Goal: Task Accomplishment & Management: Use online tool/utility

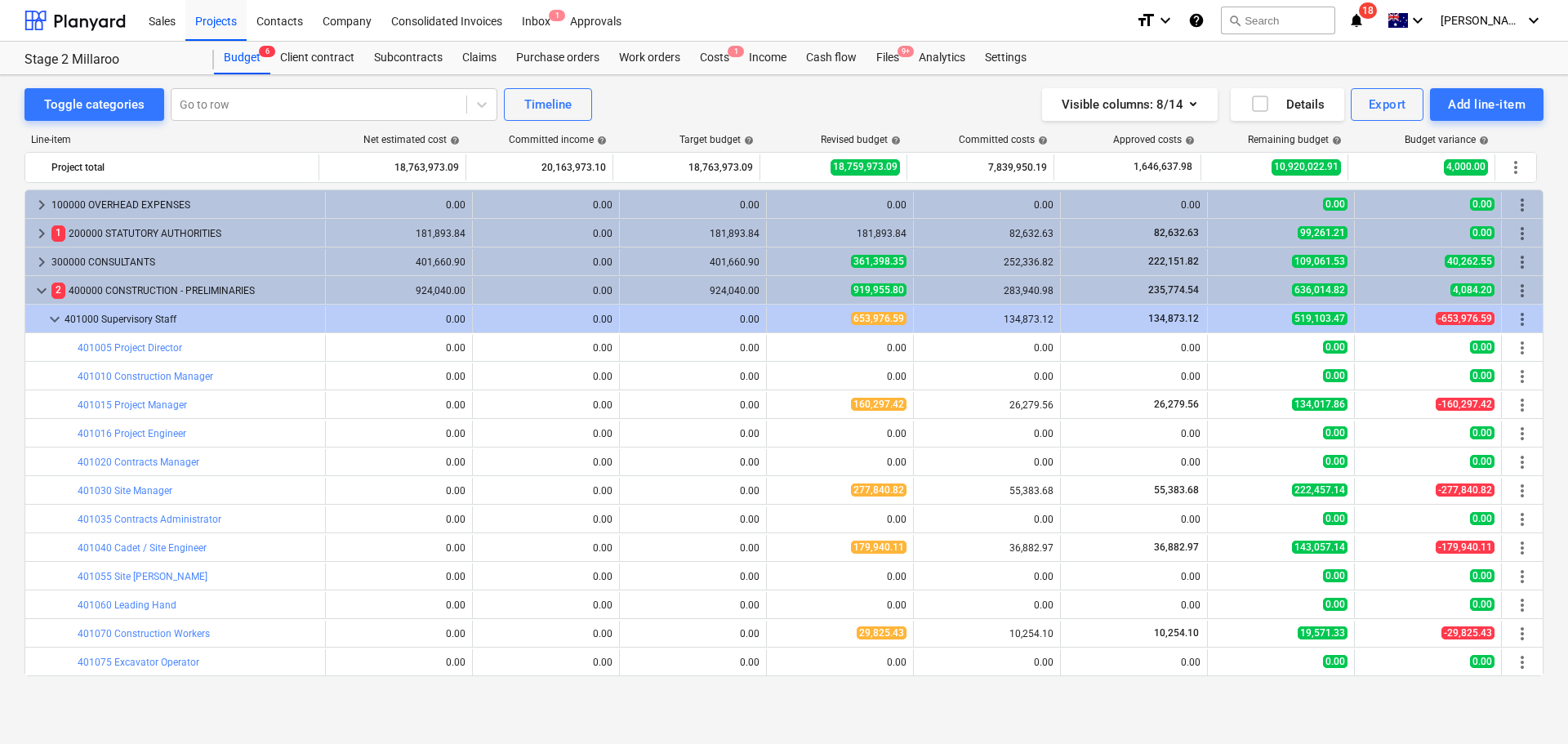
scroll to position [571, 0]
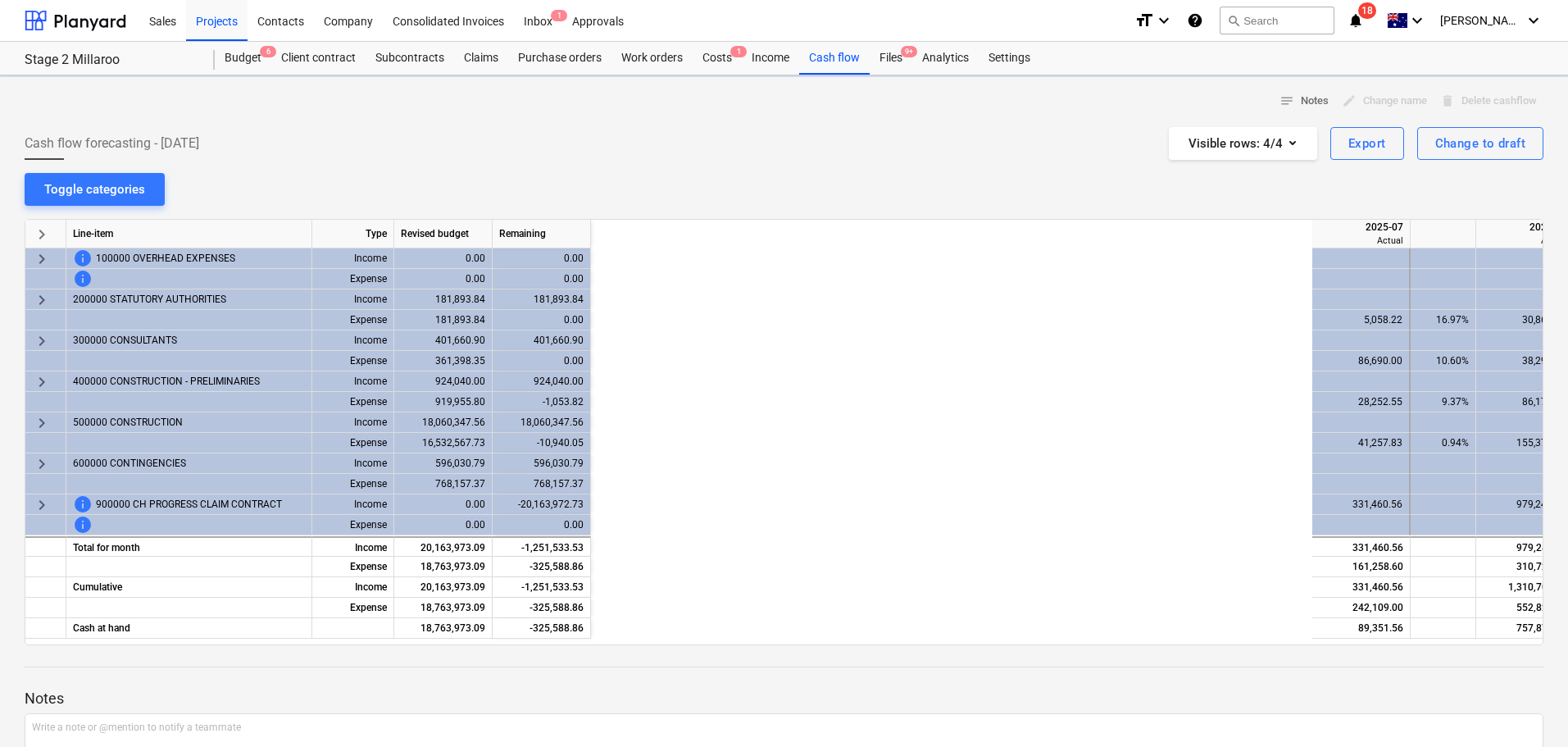
scroll to position [0, 851]
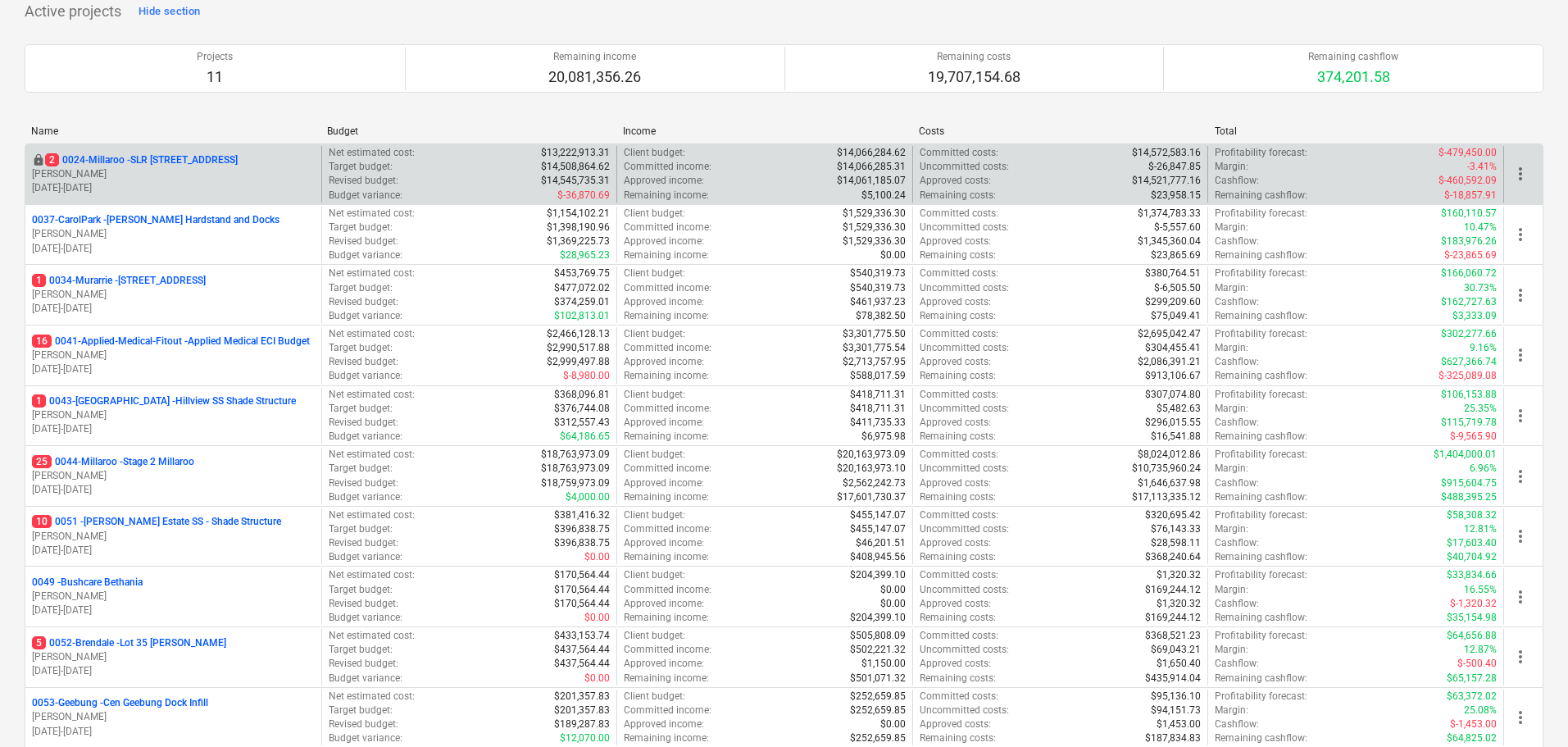
scroll to position [164, 0]
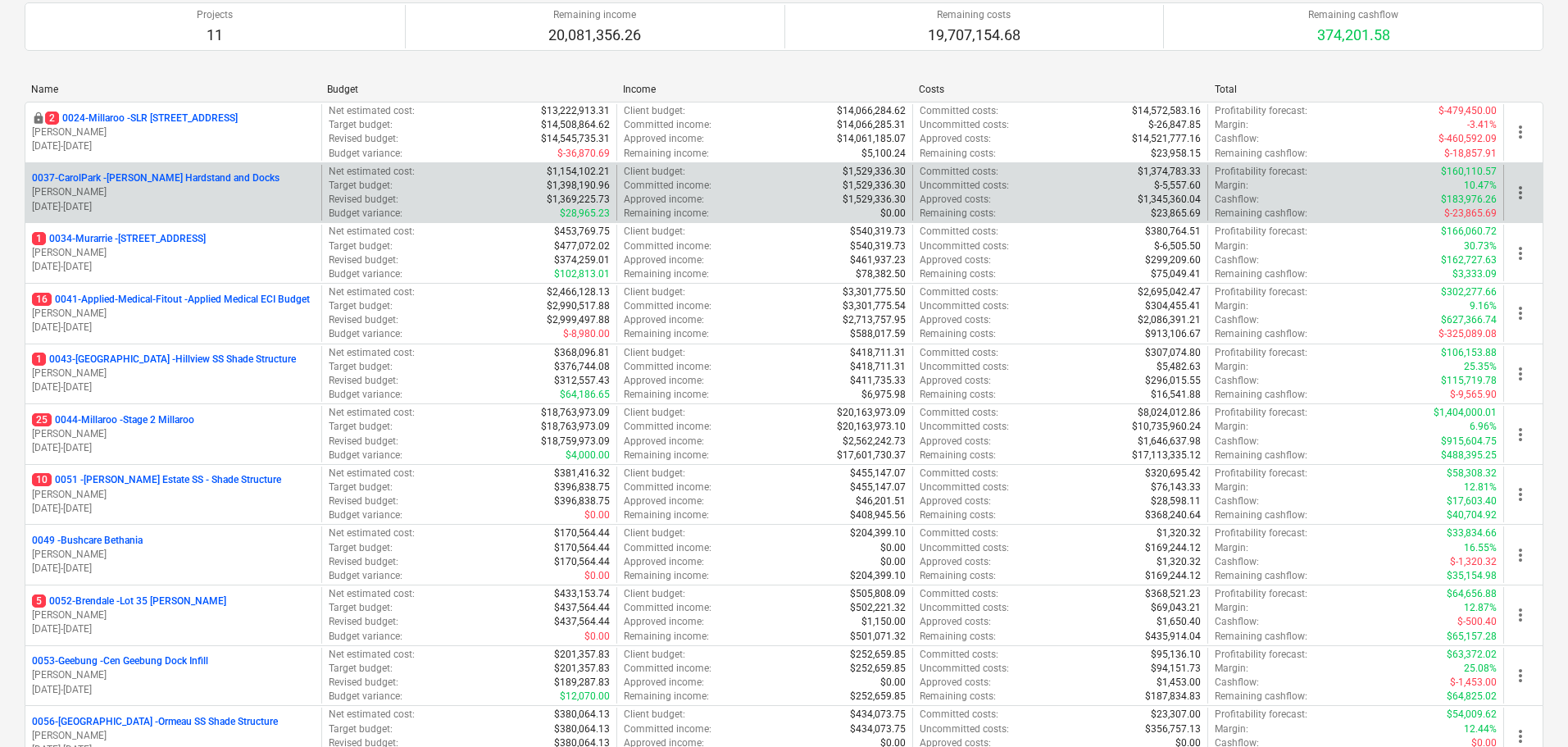
click at [218, 179] on p "0037-CarolPark - [PERSON_NAME] Hardstand and Docks" at bounding box center [155, 178] width 248 height 14
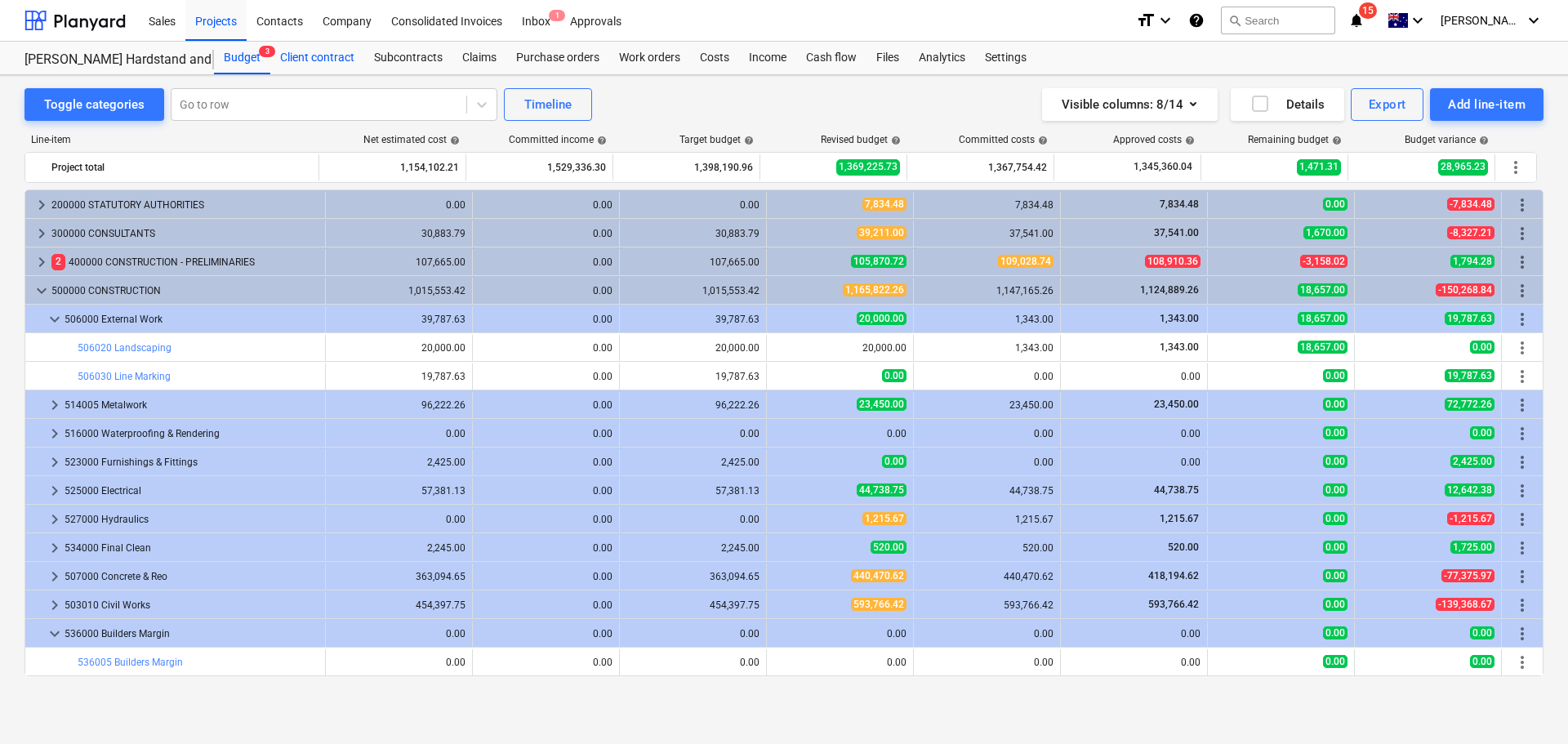
click at [341, 60] on div "Client contract" at bounding box center [317, 58] width 94 height 32
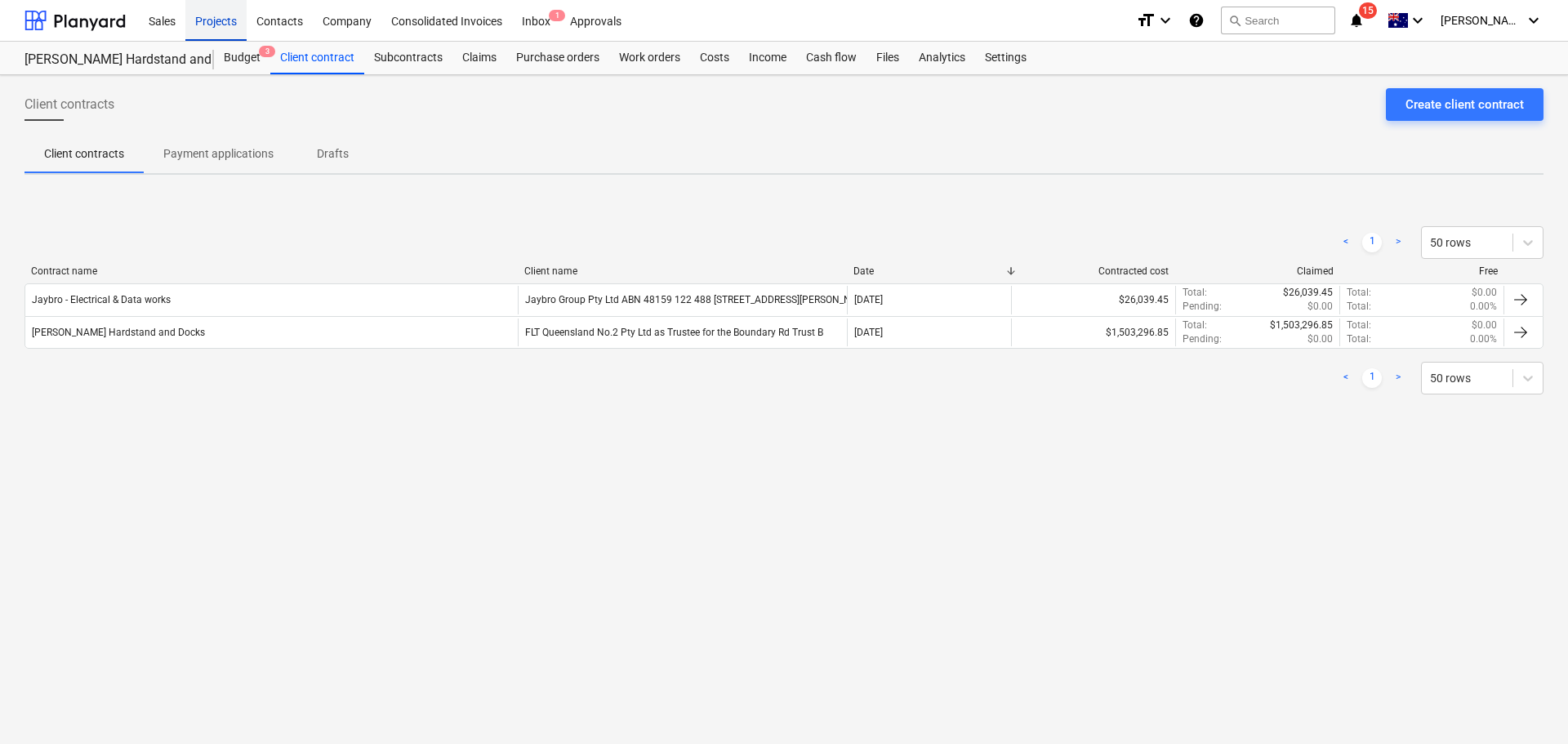
click at [216, 26] on div "Projects" at bounding box center [216, 20] width 61 height 42
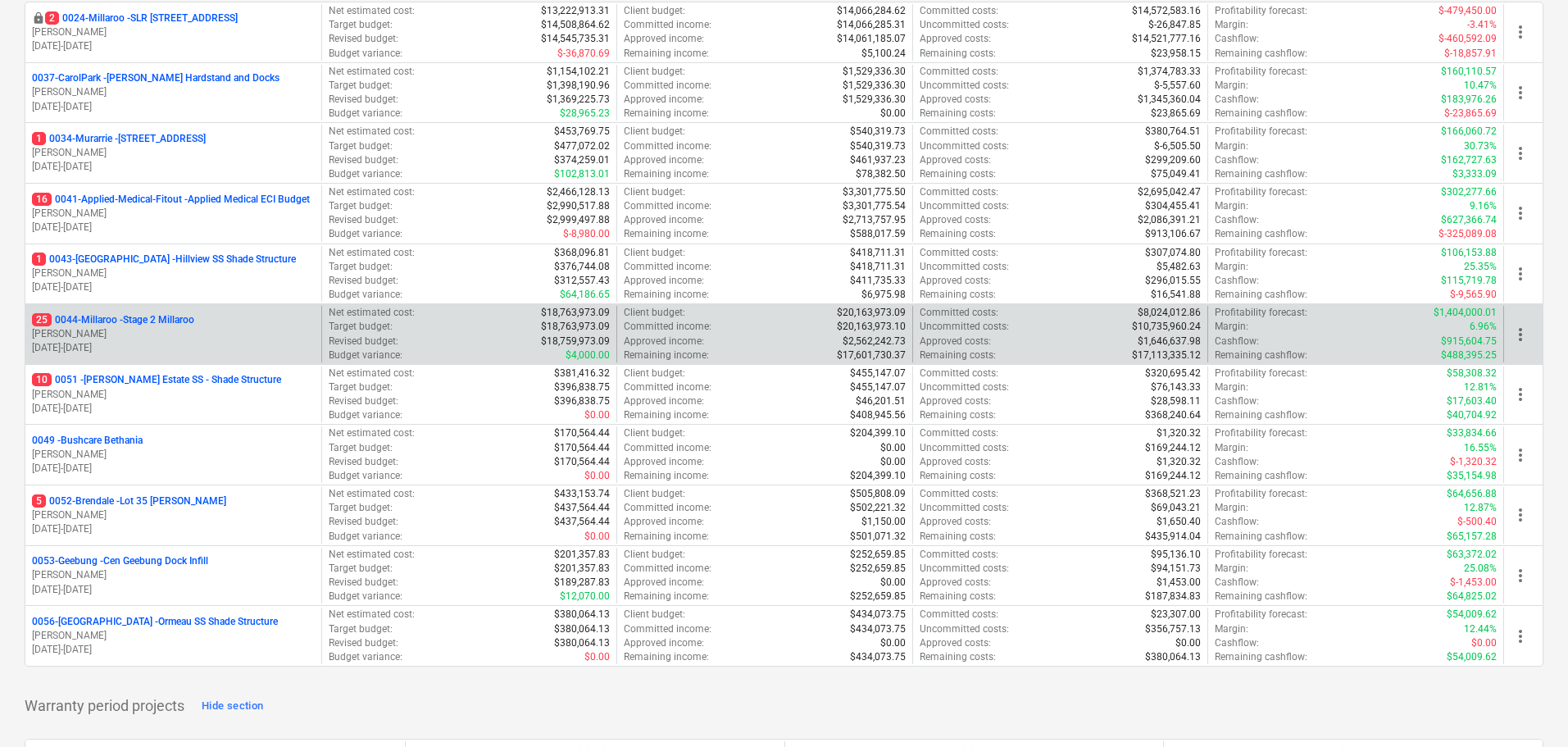
scroll to position [246, 0]
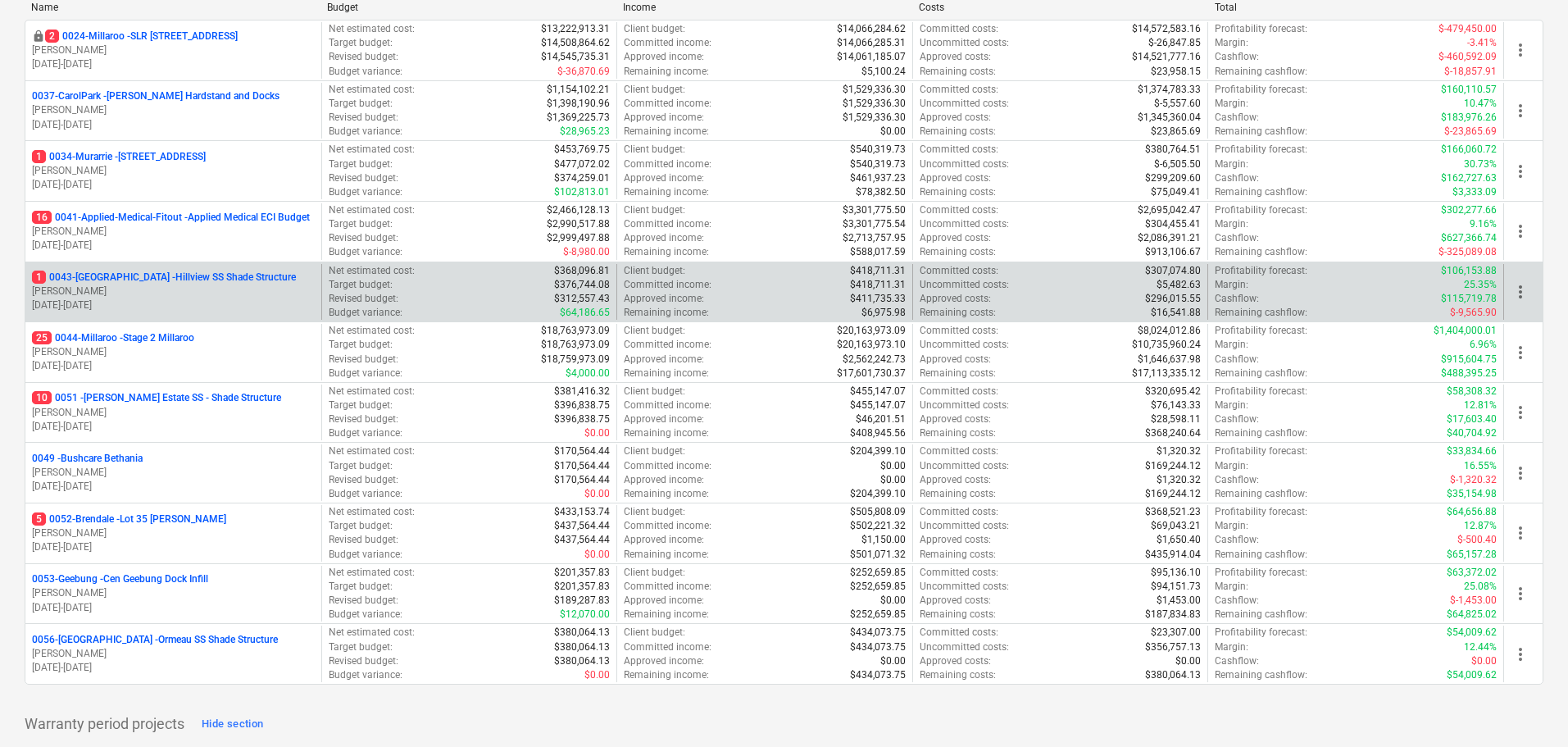
click at [175, 271] on p "1 0043-Hillview - Hillview SS Shade Structure" at bounding box center [163, 277] width 264 height 14
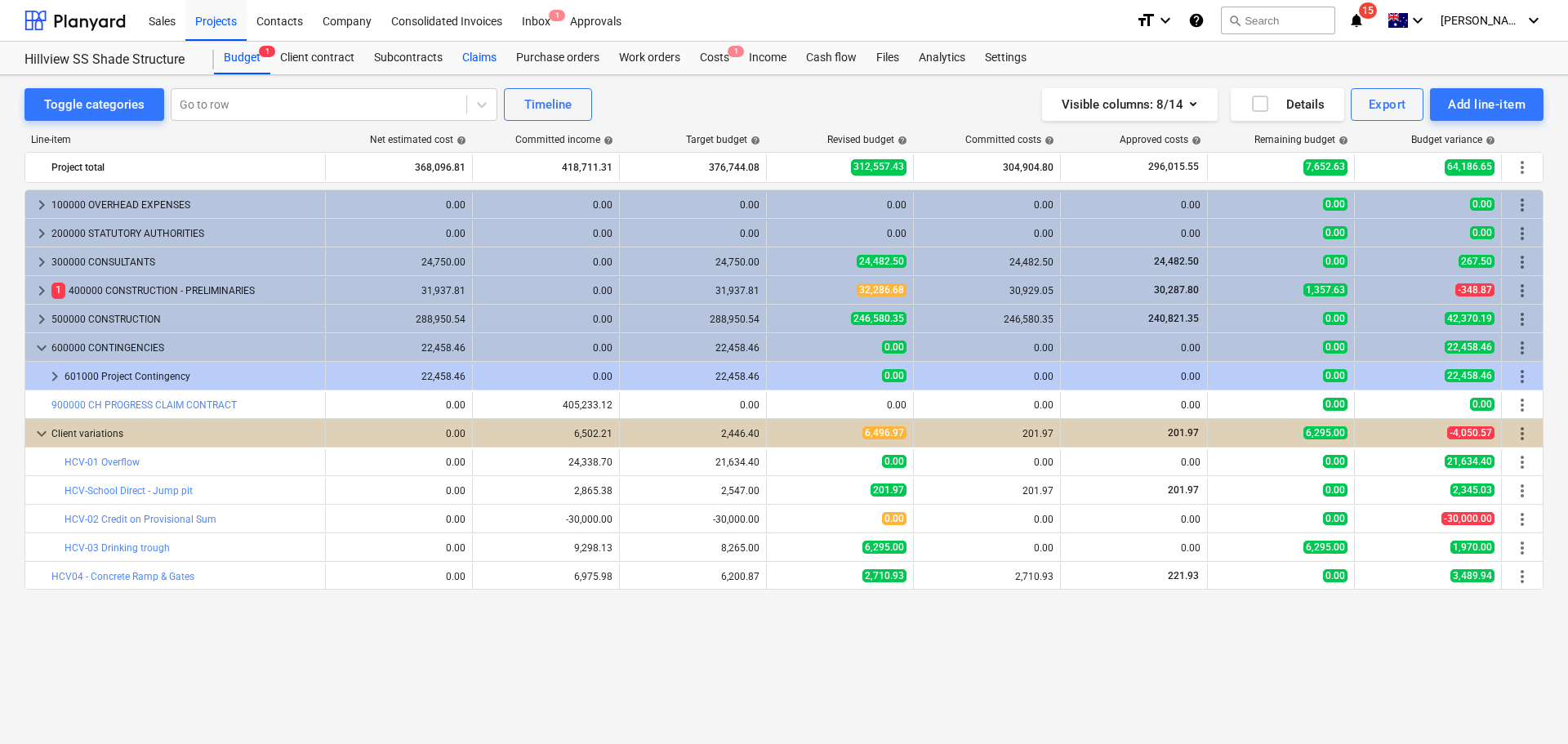
click at [482, 65] on div "Claims" at bounding box center [479, 58] width 54 height 32
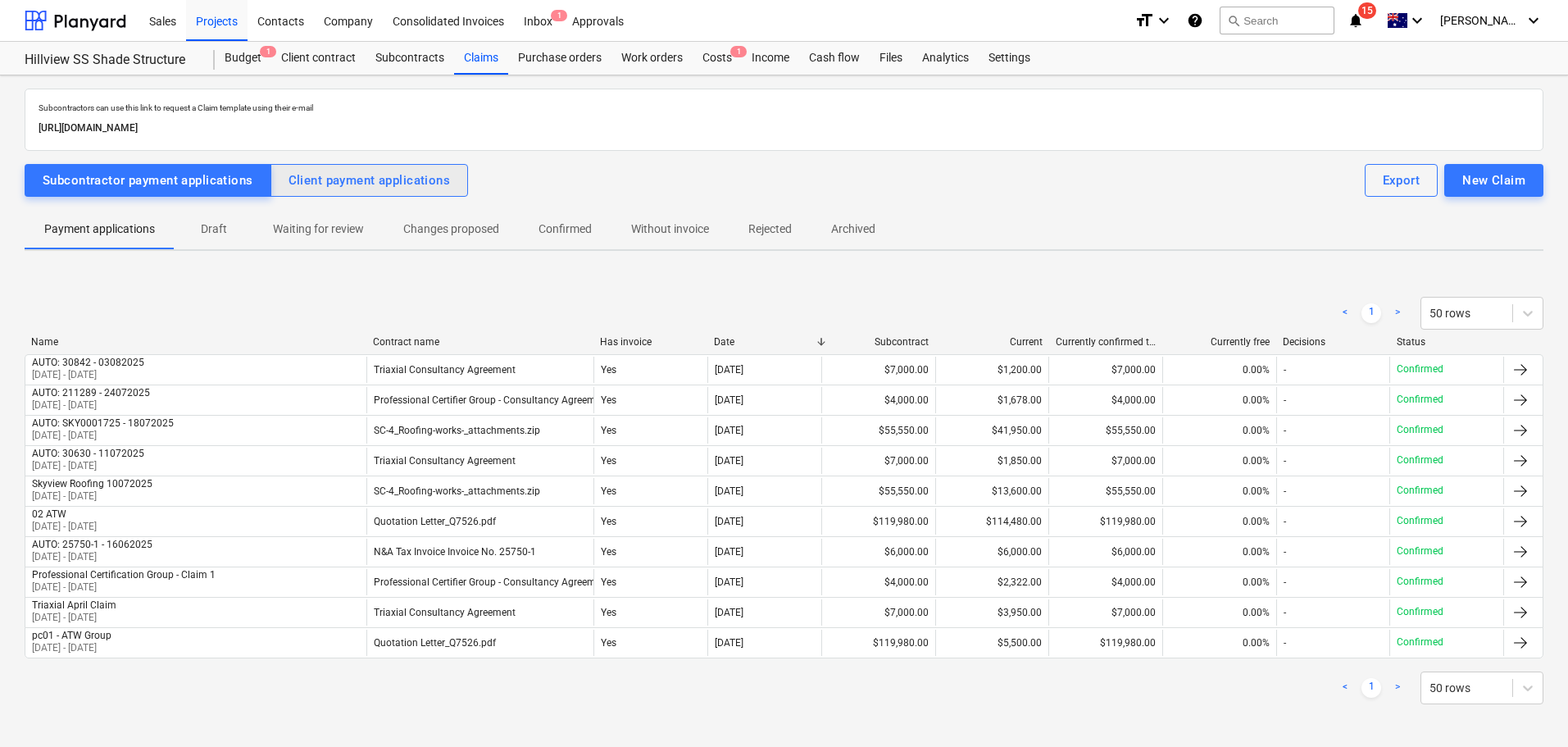
click at [338, 182] on div "Client payment applications" at bounding box center [370, 180] width 162 height 21
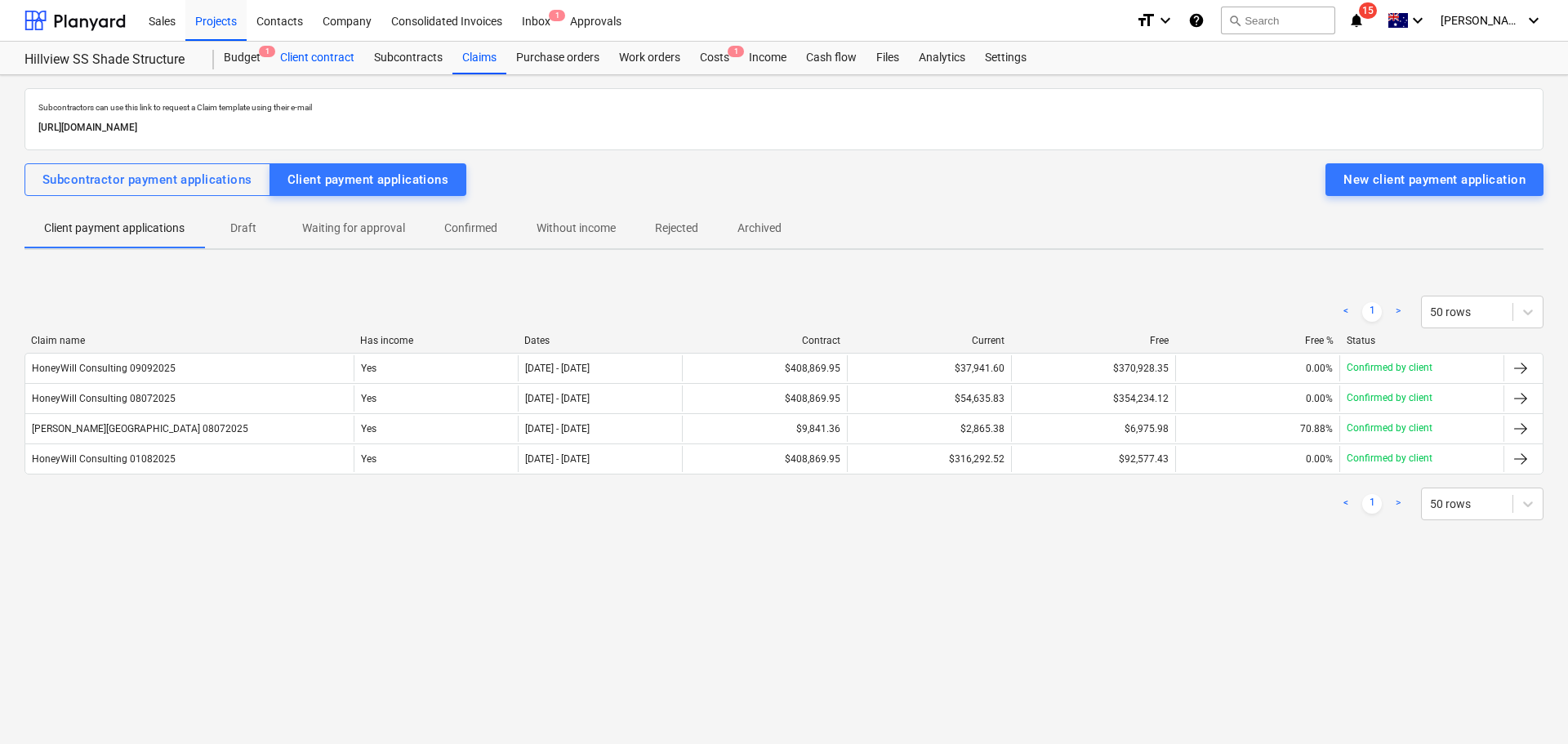
click at [353, 54] on div "Client contract" at bounding box center [317, 58] width 94 height 32
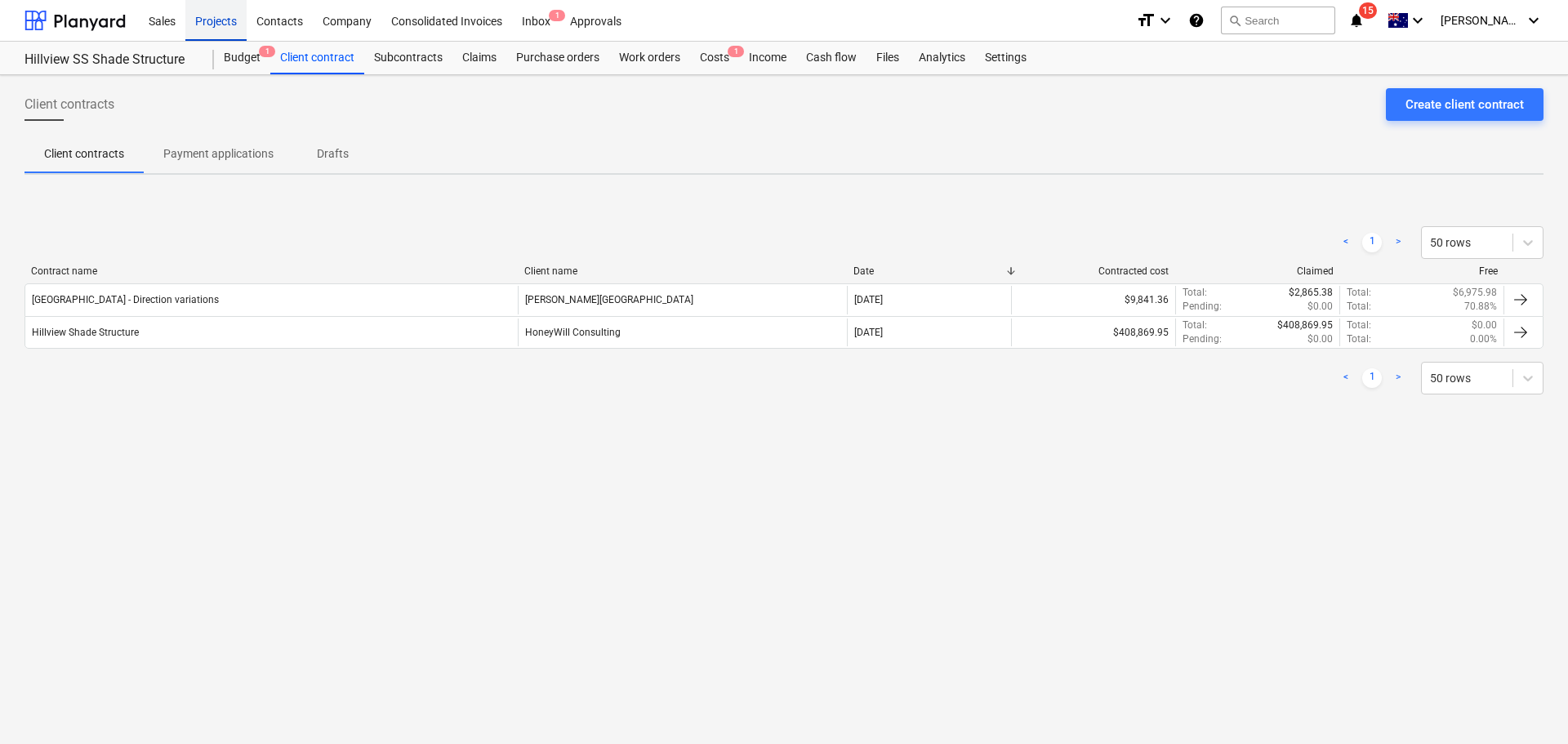
click at [216, 23] on div "Projects" at bounding box center [216, 20] width 61 height 42
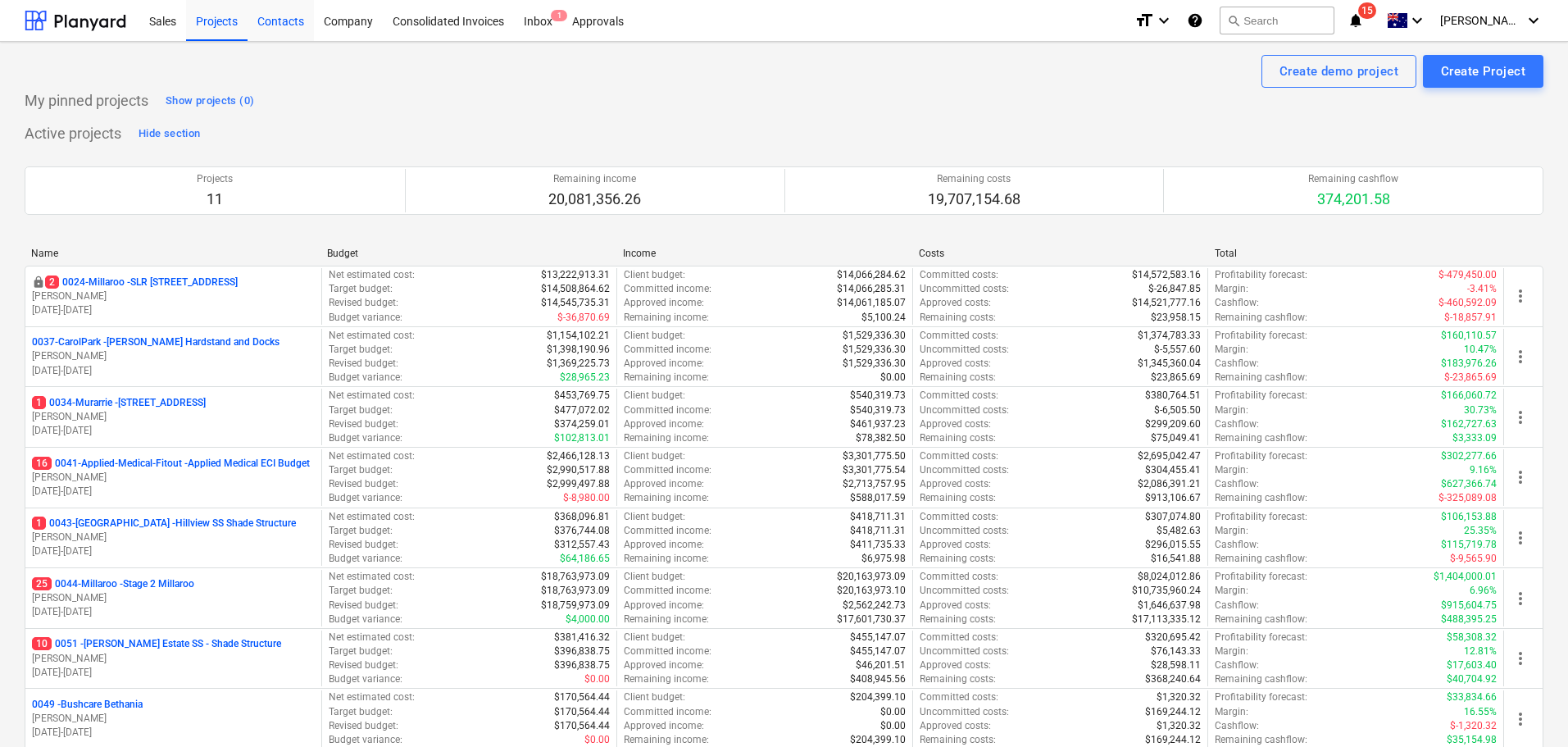
click at [294, 25] on div "Contacts" at bounding box center [281, 20] width 67 height 42
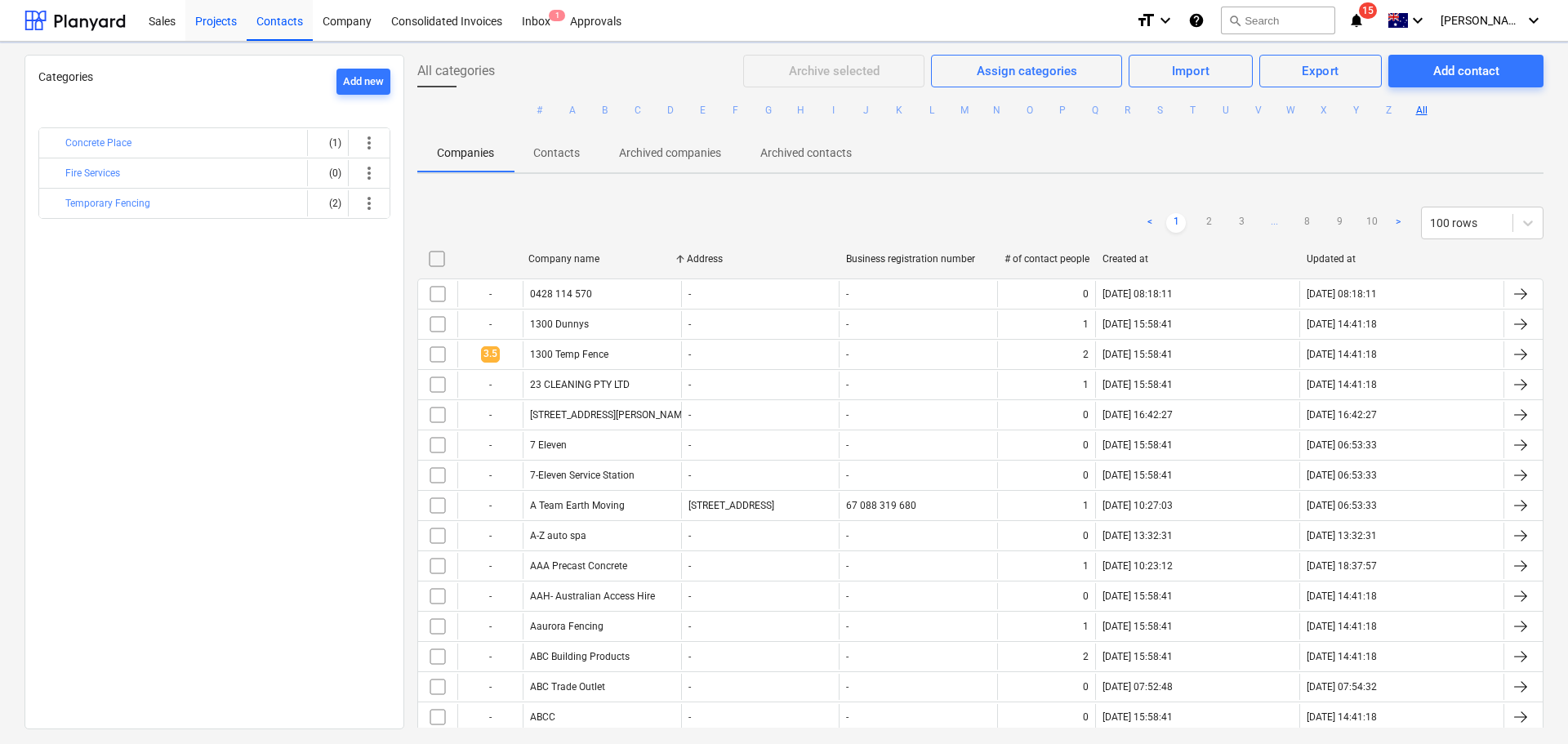
click at [205, 28] on div "Projects" at bounding box center [216, 20] width 61 height 42
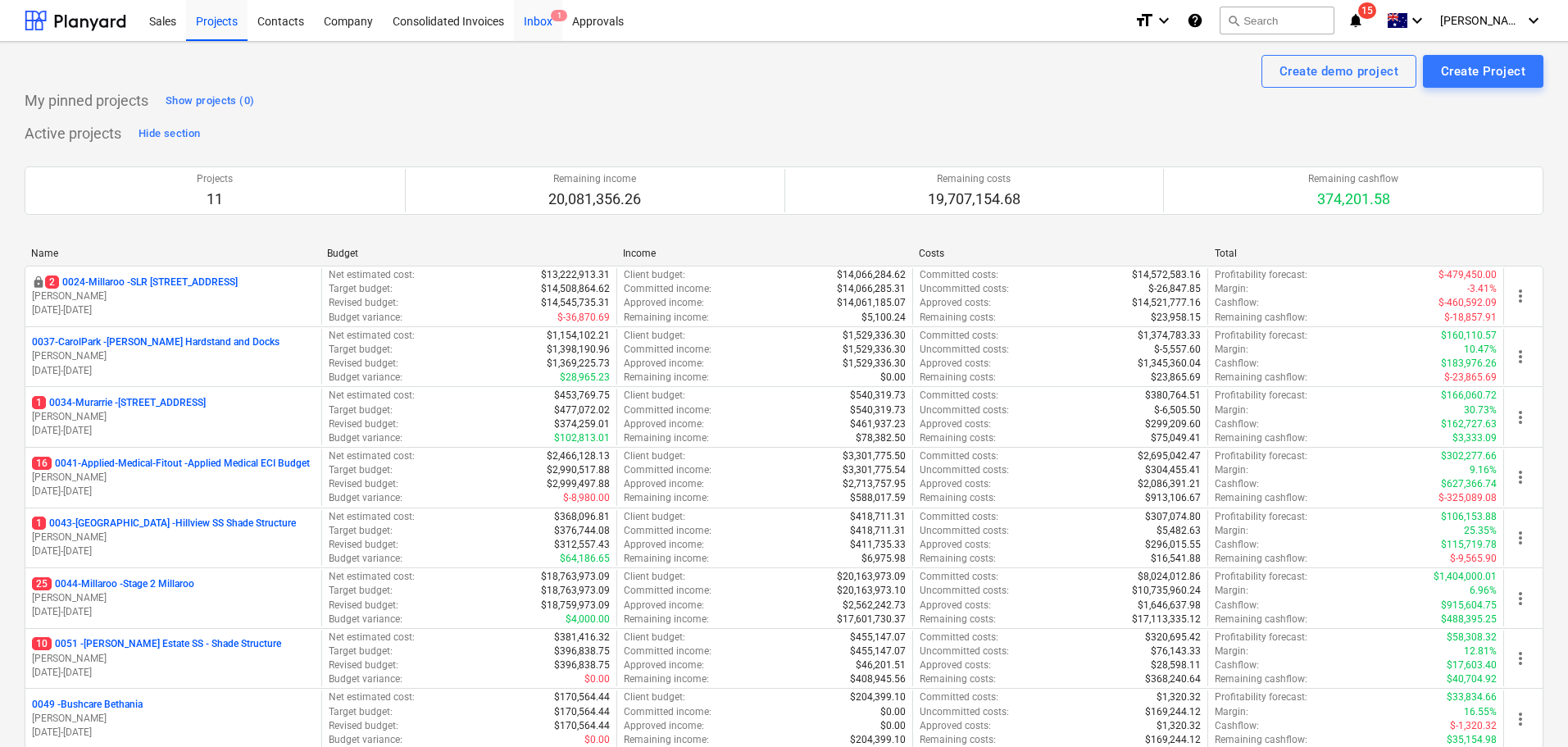
click at [545, 14] on div "Inbox 1" at bounding box center [538, 20] width 49 height 42
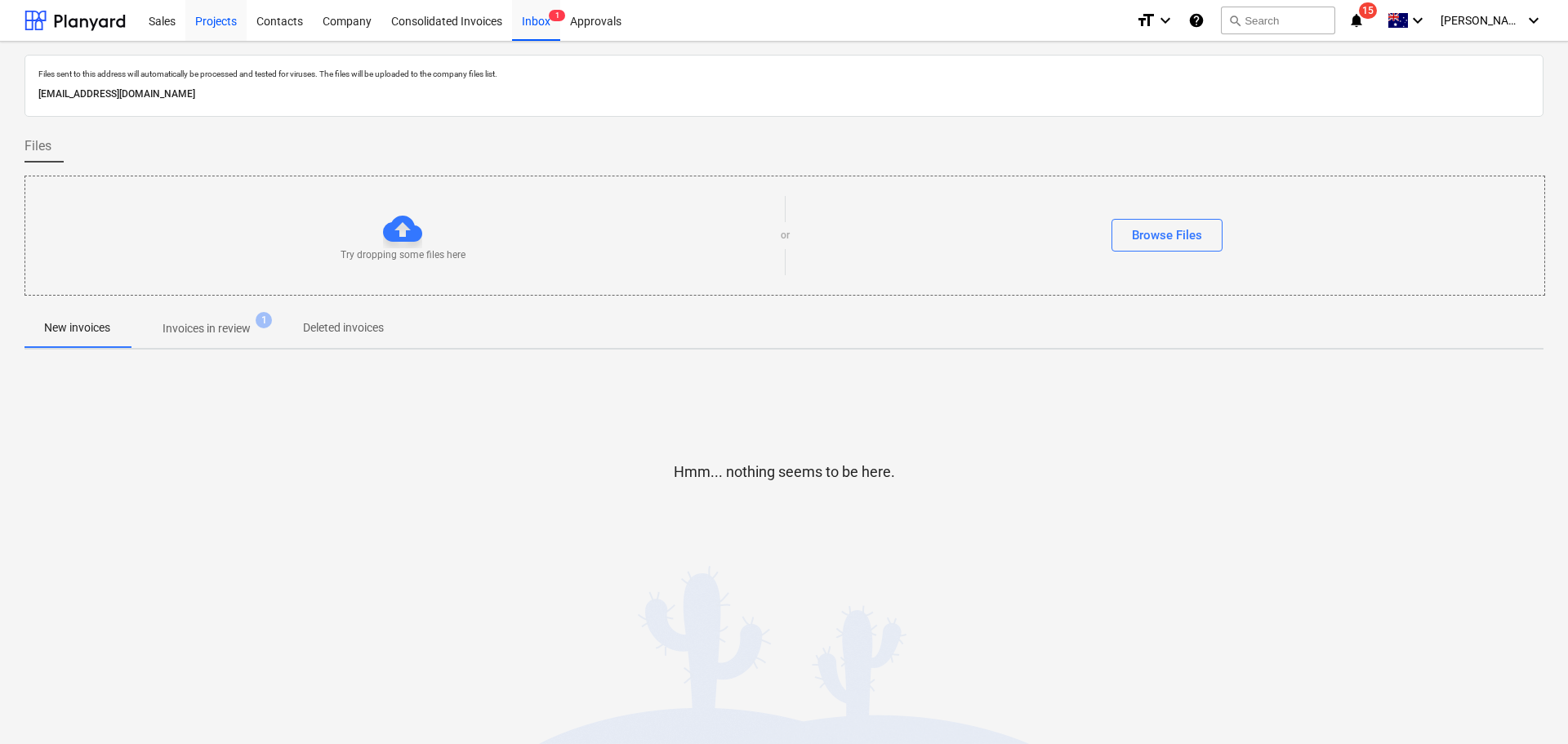
click at [200, 20] on div "Projects" at bounding box center [216, 20] width 61 height 42
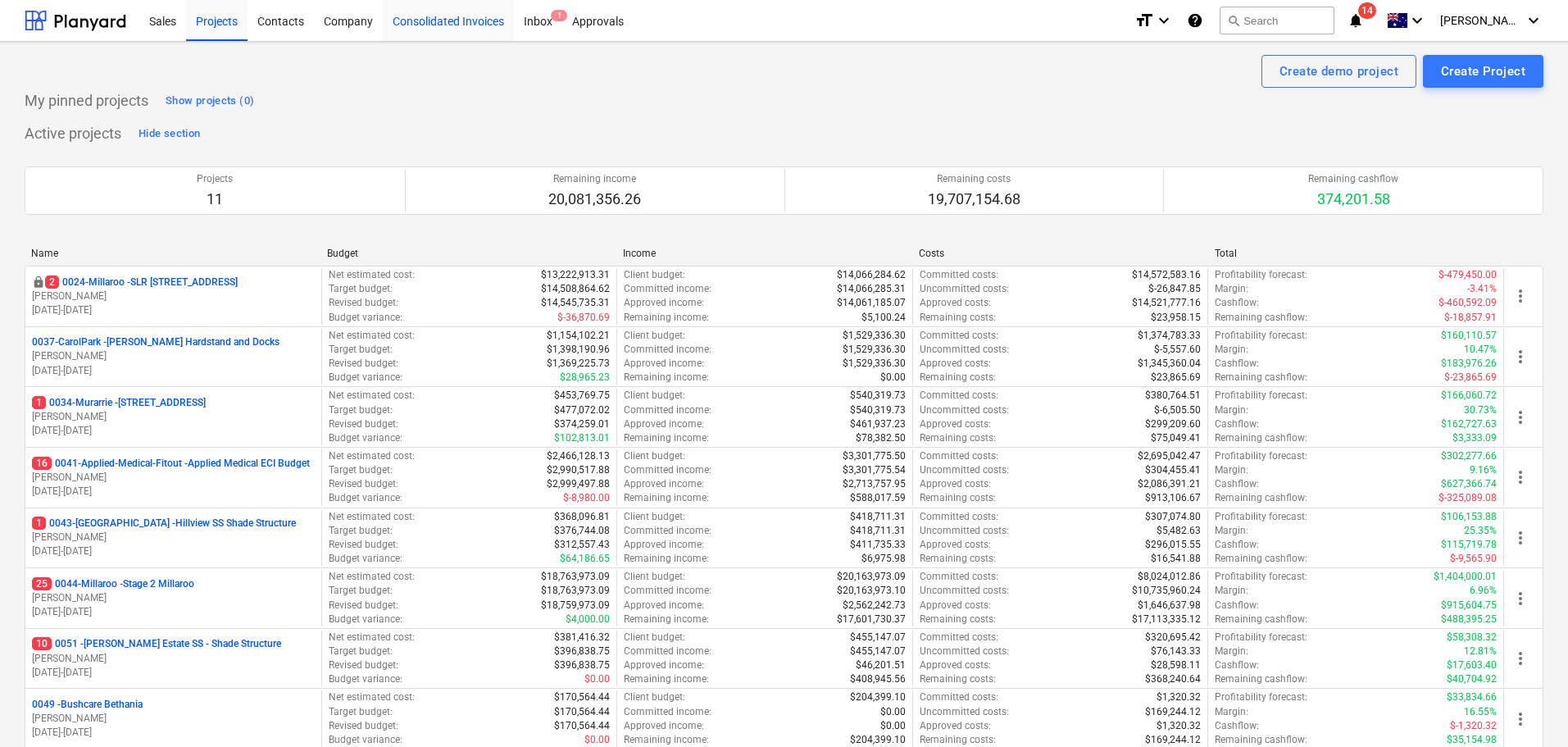
click at [402, 12] on div "Consolidated Invoices" at bounding box center [448, 20] width 131 height 42
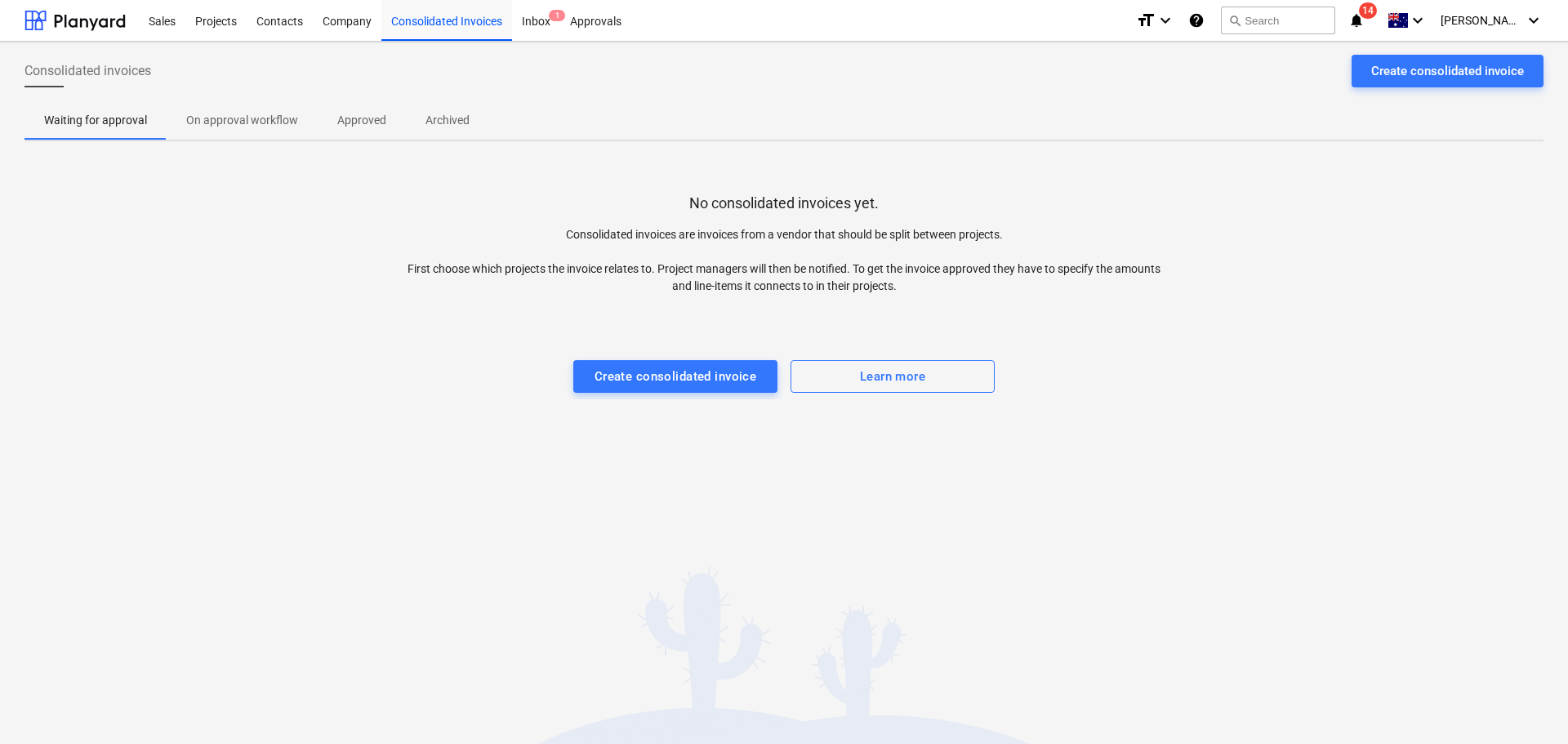
click at [379, 127] on p "Approved" at bounding box center [362, 121] width 49 height 17
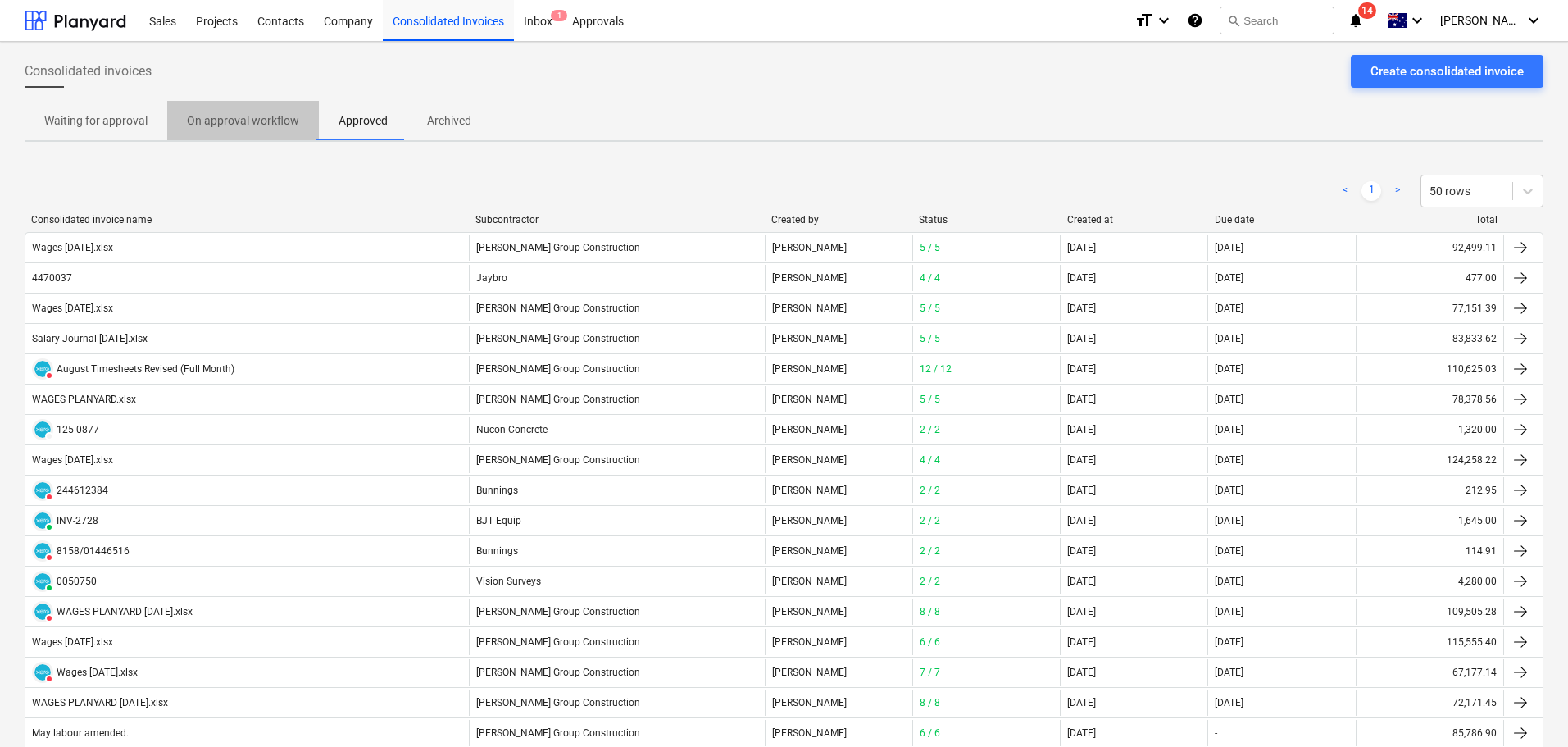
click at [273, 114] on p "On approval workflow" at bounding box center [243, 121] width 113 height 17
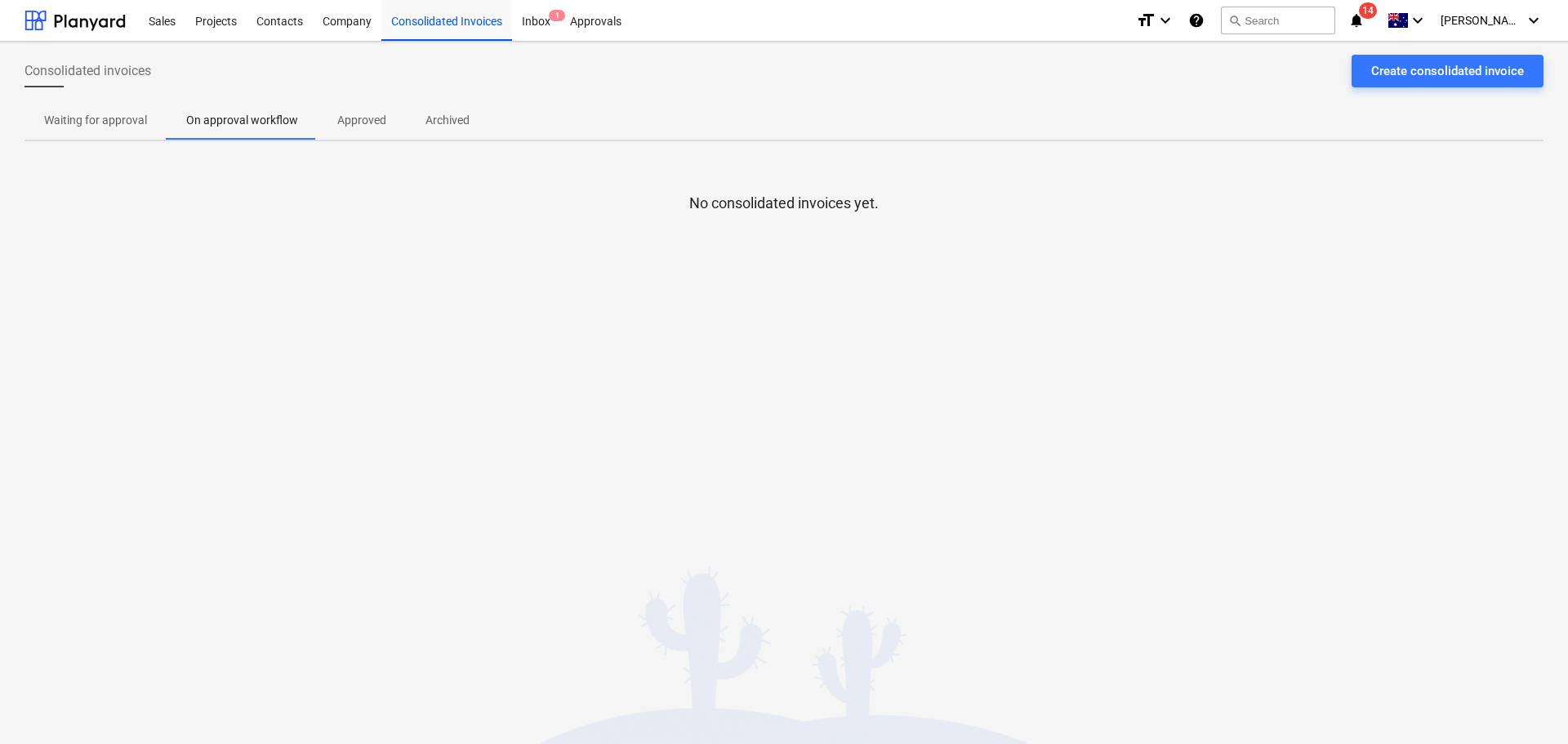
click at [369, 115] on p "Approved" at bounding box center [362, 121] width 49 height 17
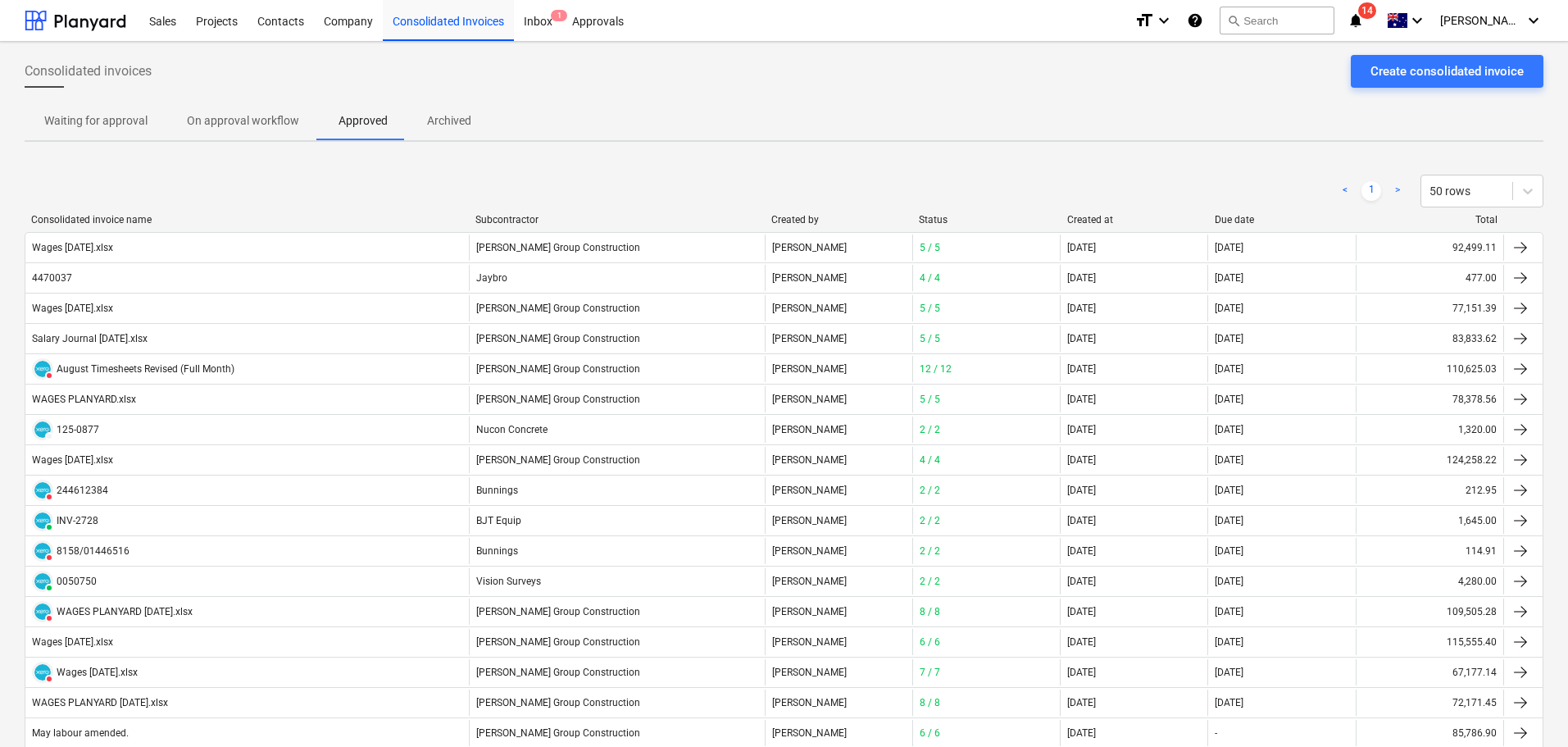
click at [528, 215] on div "Subcontractor" at bounding box center [616, 219] width 283 height 11
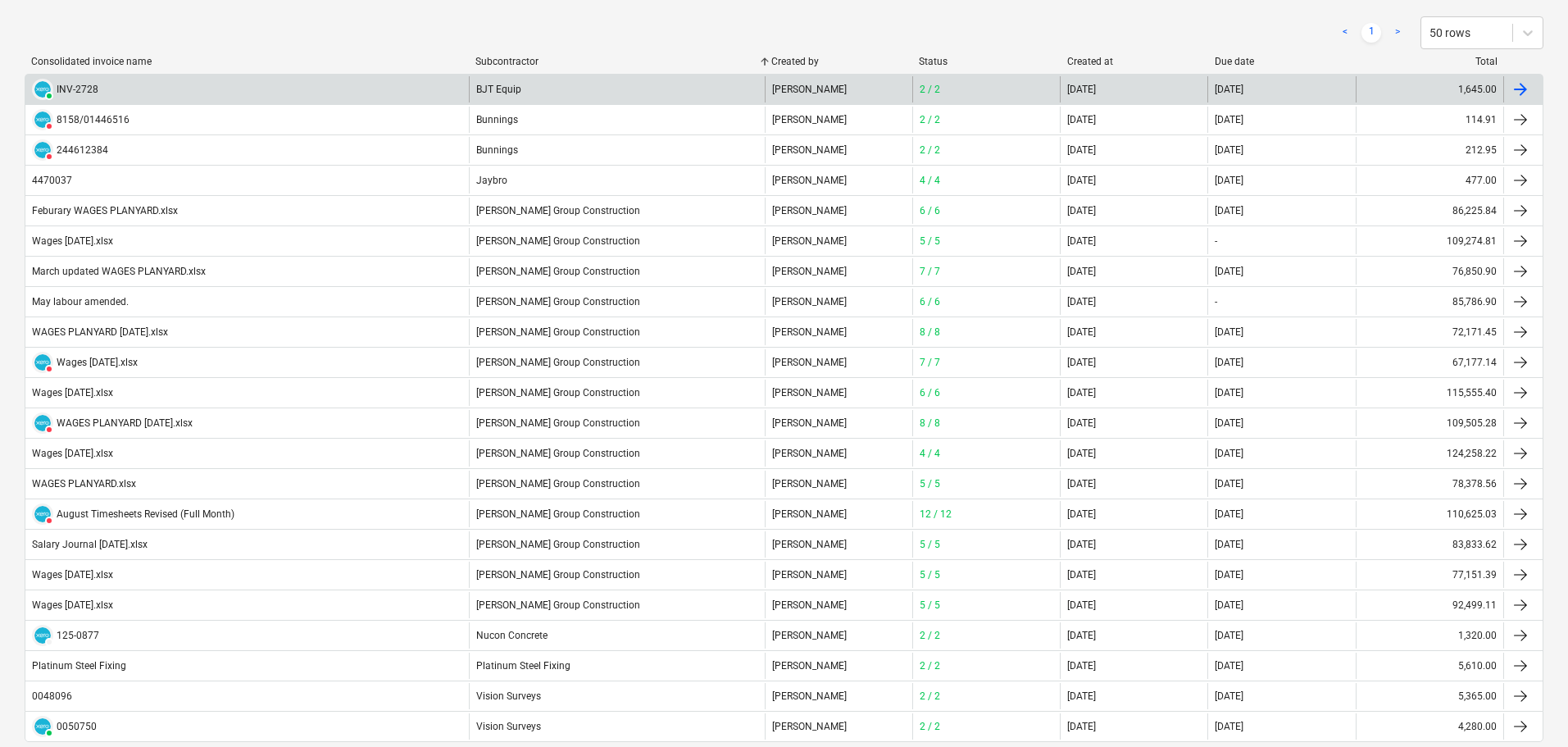
scroll to position [245, 0]
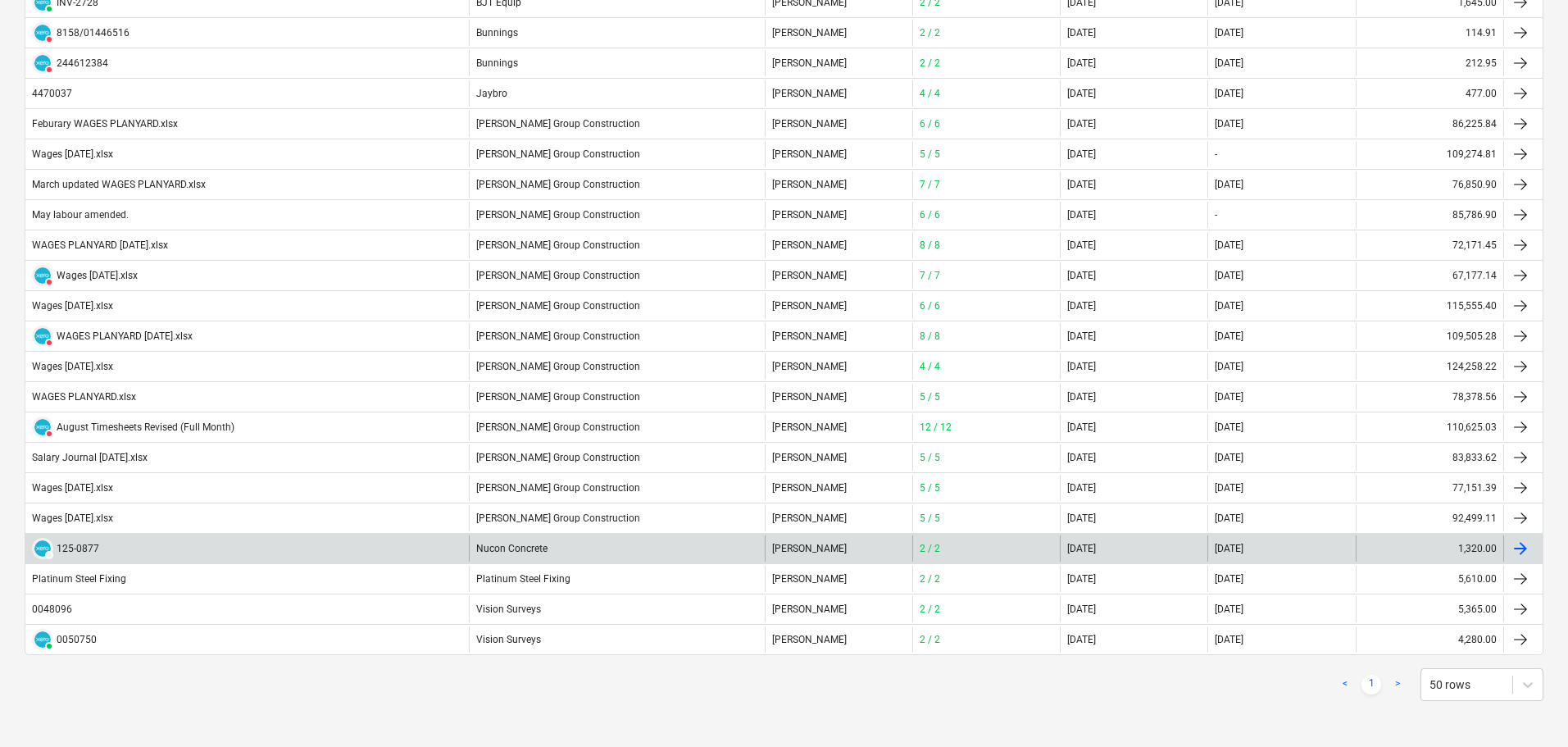
click at [546, 544] on div "Nucon Concrete" at bounding box center [616, 548] width 296 height 26
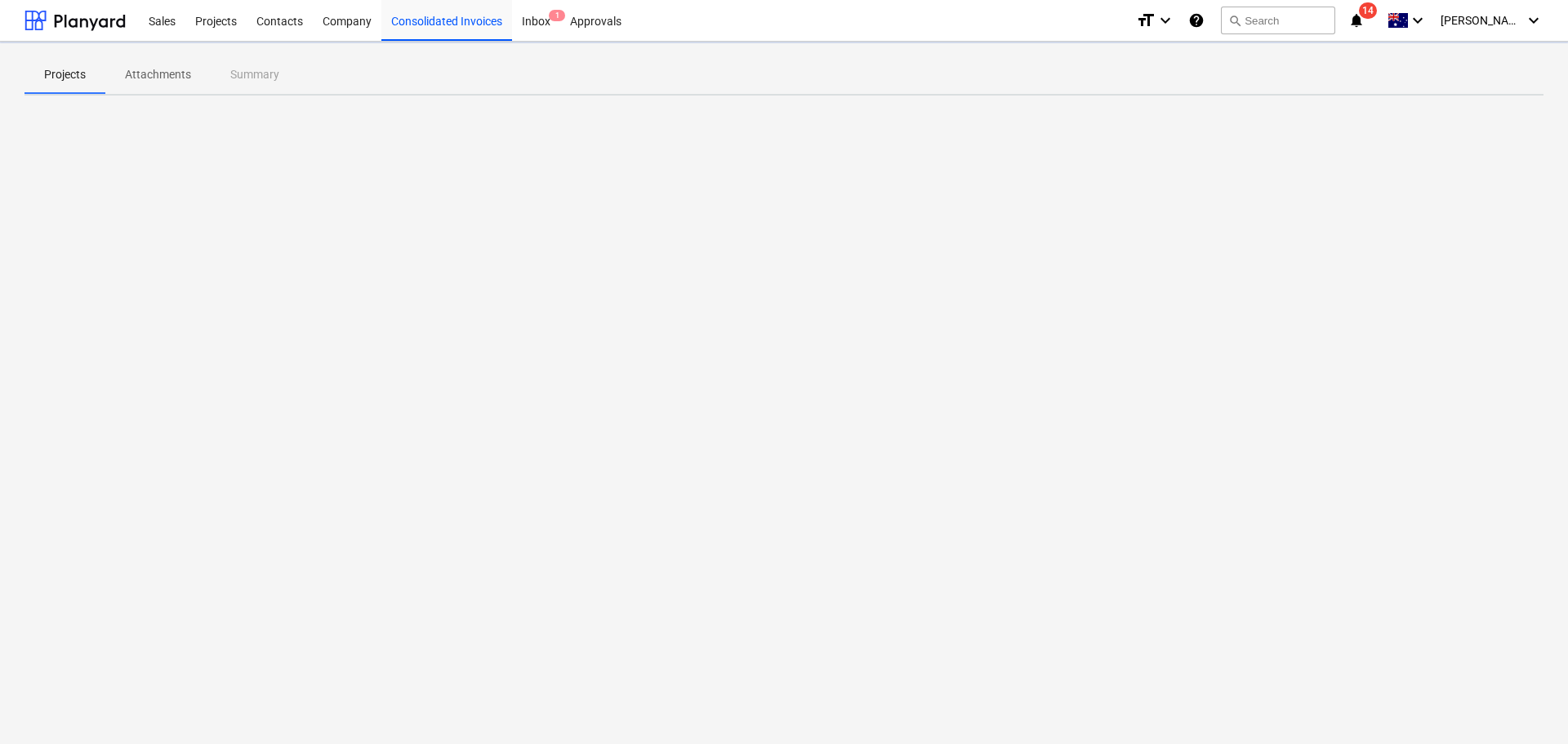
click at [545, 542] on div "Projects Attachments Summary" at bounding box center [784, 393] width 1568 height 702
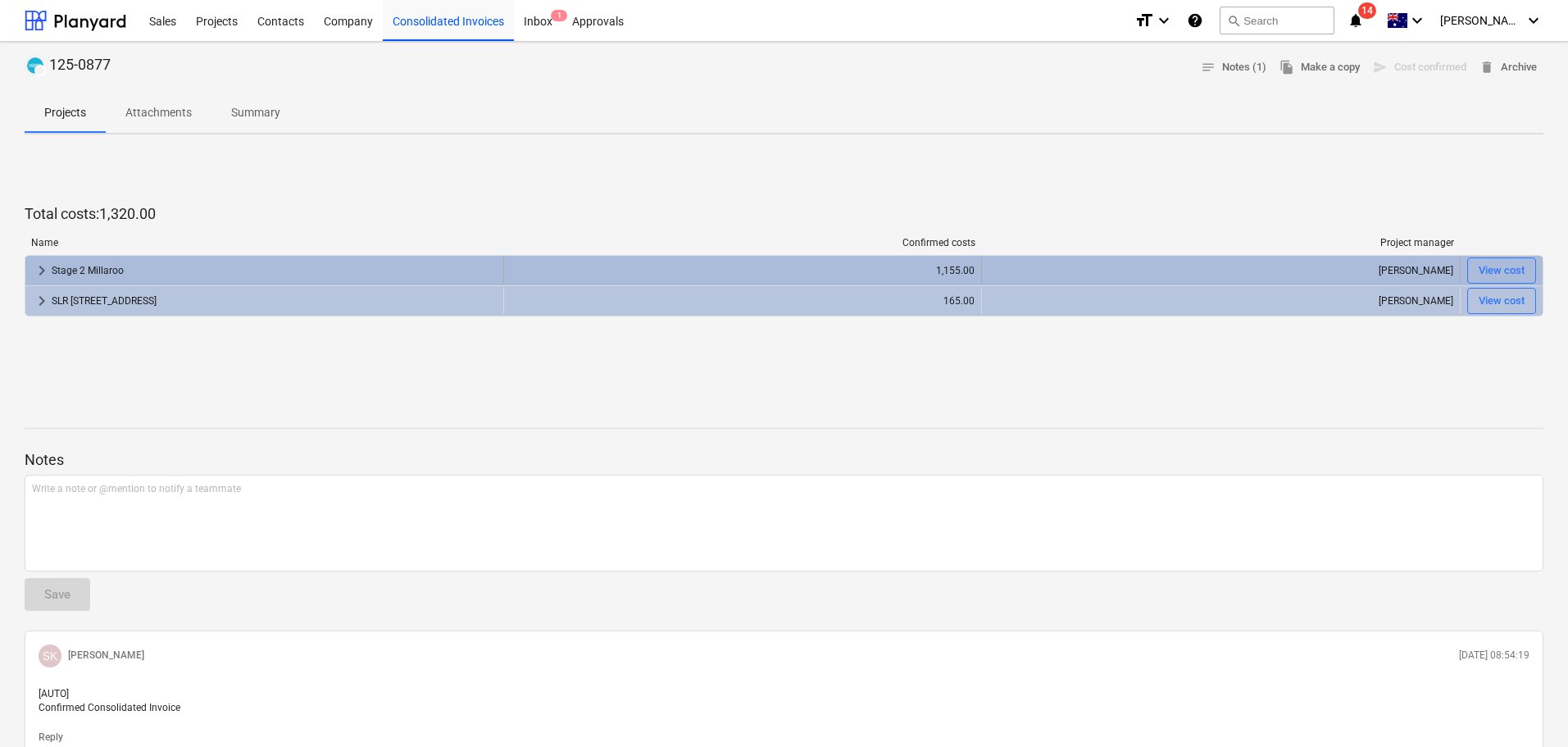
click at [44, 270] on span "keyboard_arrow_right" at bounding box center [41, 270] width 20 height 20
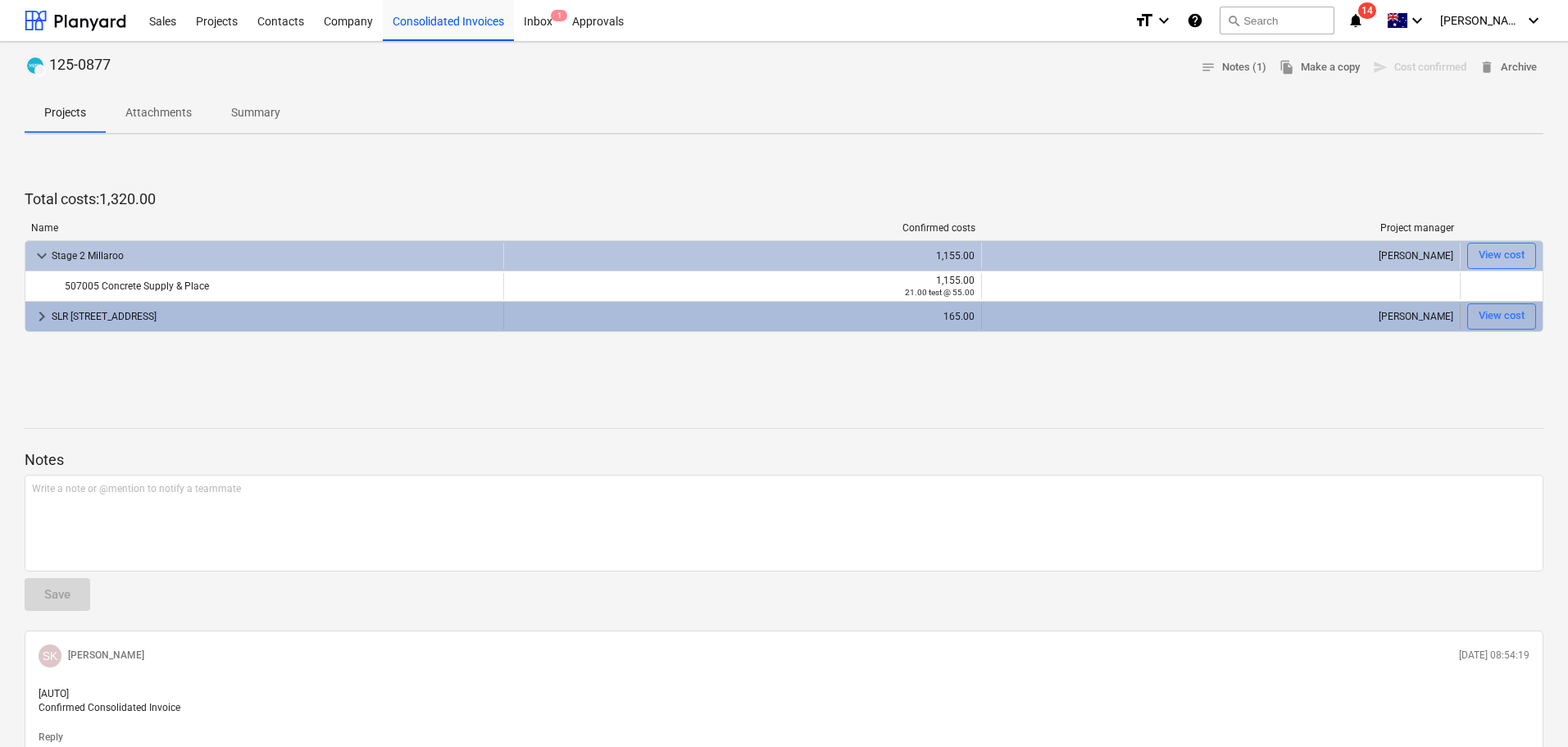
click at [31, 323] on div "keyboard_arrow_right SLR 2 Millaroo Drive" at bounding box center [265, 316] width 479 height 26
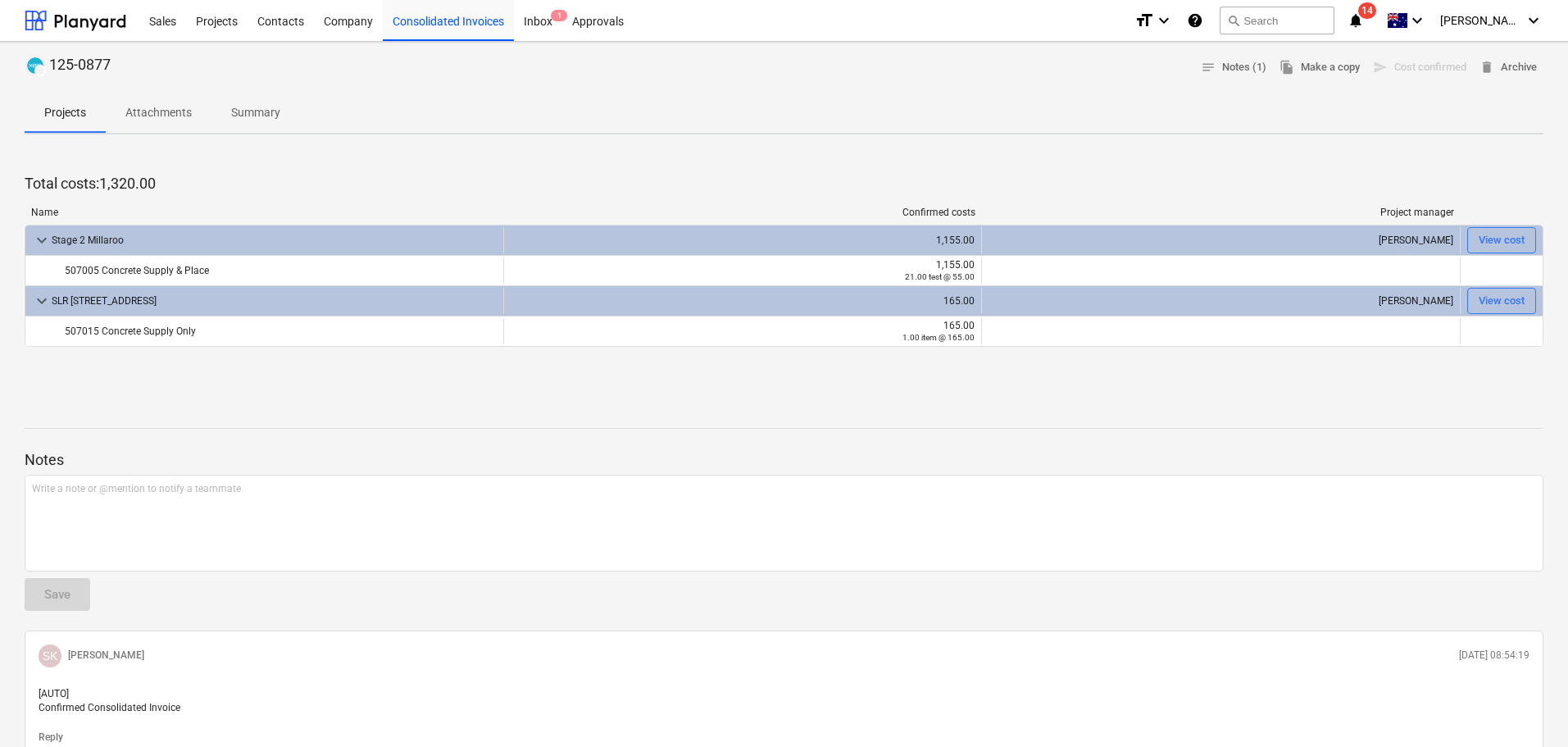
click at [171, 100] on span "Attachments" at bounding box center [159, 113] width 106 height 27
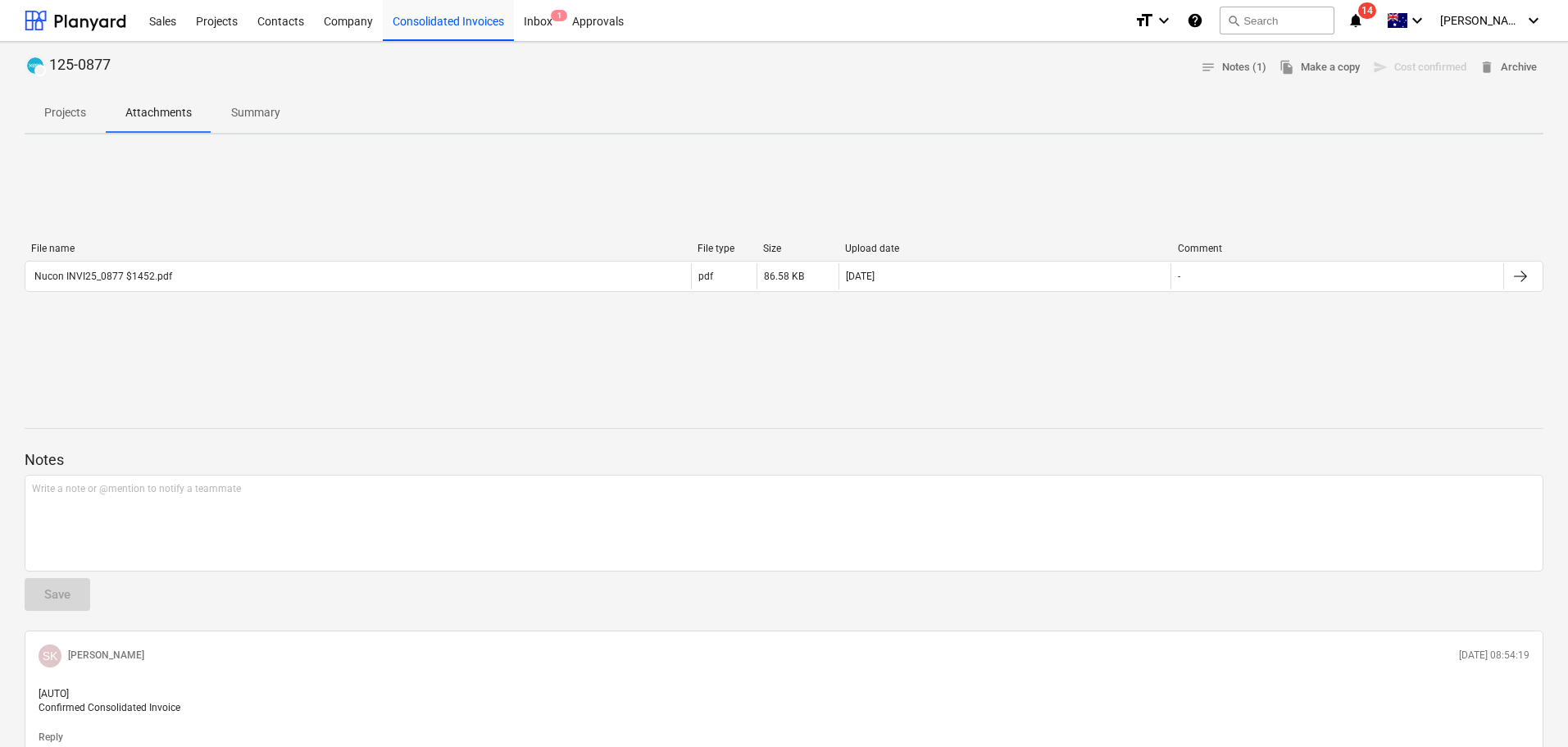
drag, startPoint x: 65, startPoint y: 113, endPoint x: 96, endPoint y: 116, distance: 31.1
click at [65, 113] on p "Projects" at bounding box center [65, 113] width 42 height 17
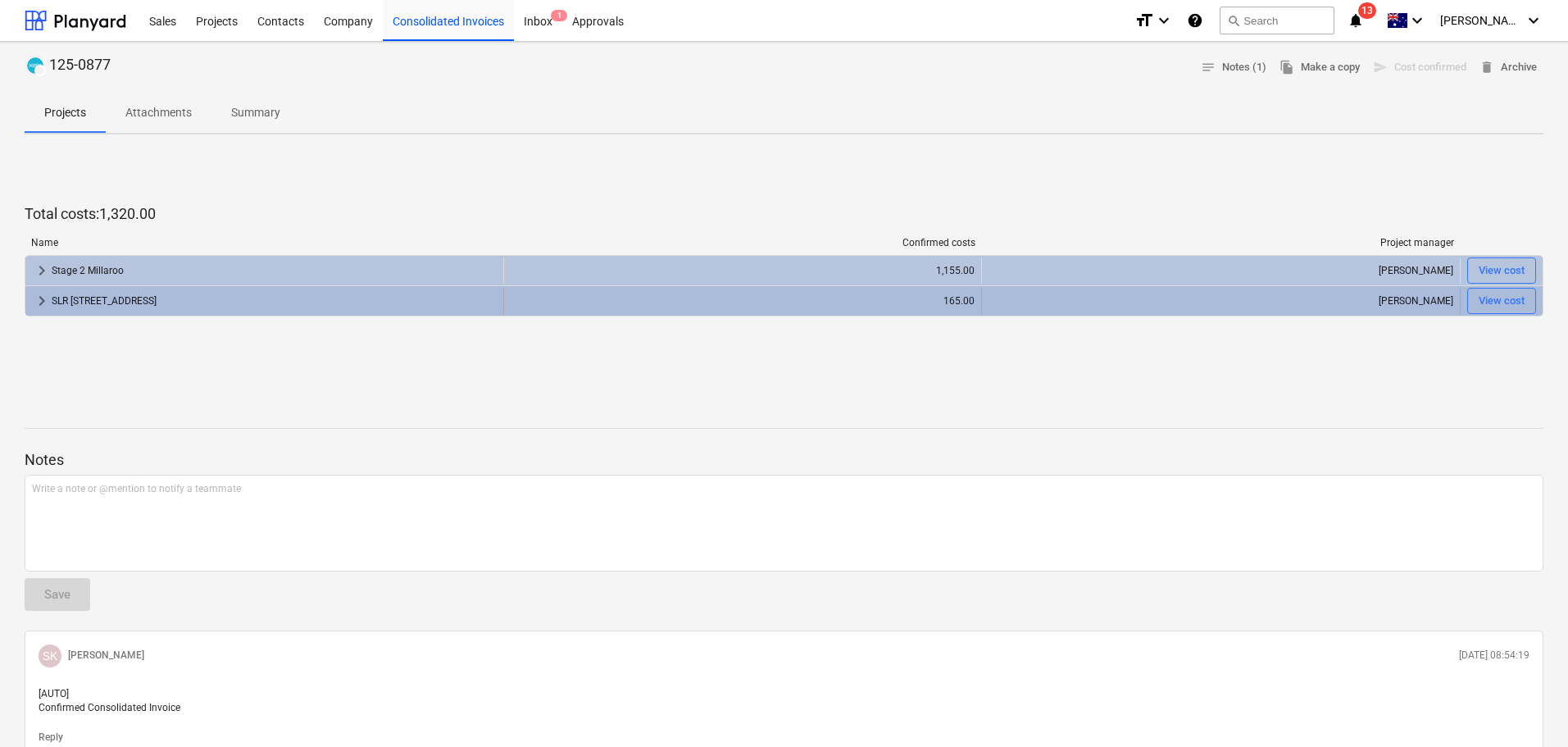
click at [33, 306] on span "keyboard_arrow_right" at bounding box center [41, 301] width 20 height 20
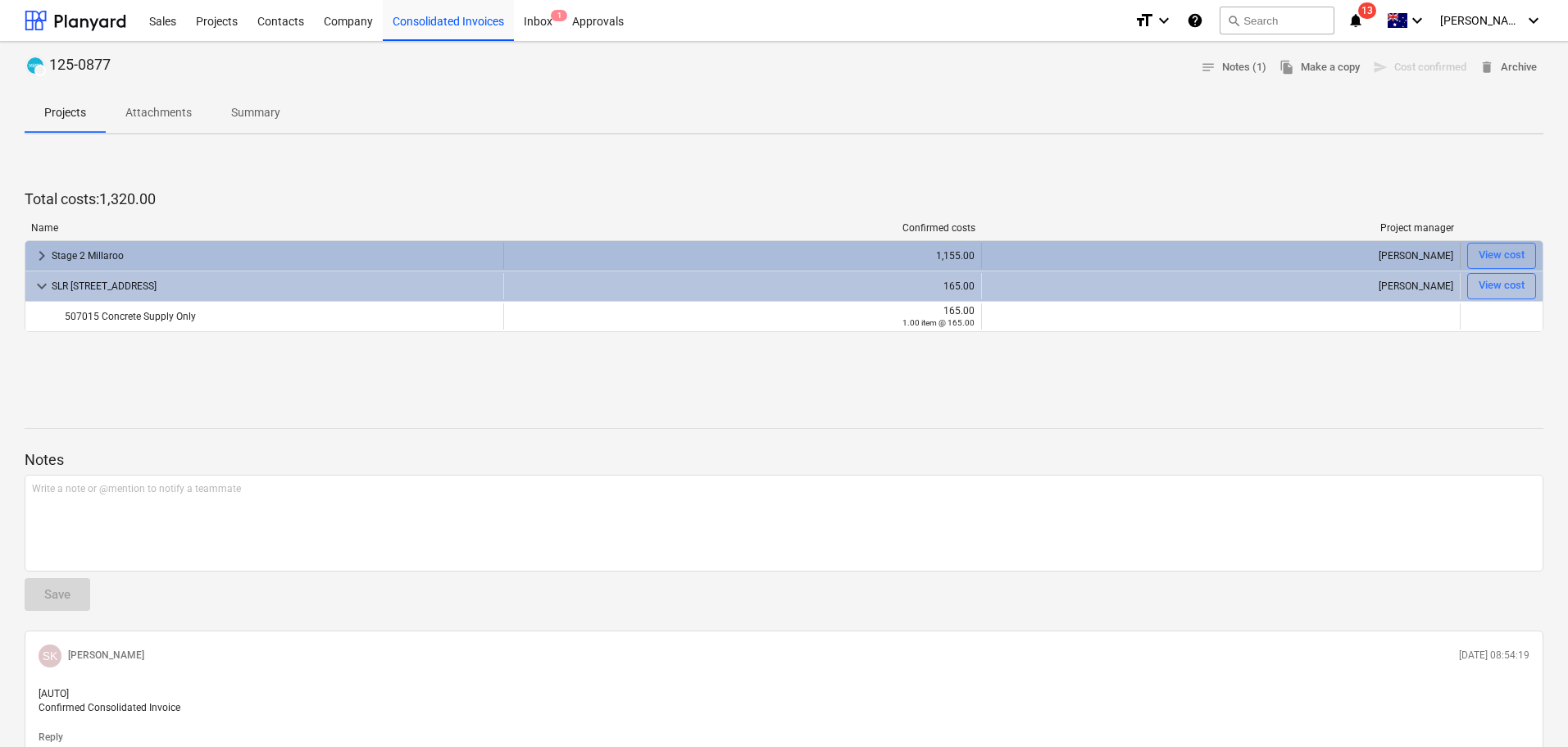
click at [39, 254] on span "keyboard_arrow_right" at bounding box center [41, 255] width 20 height 20
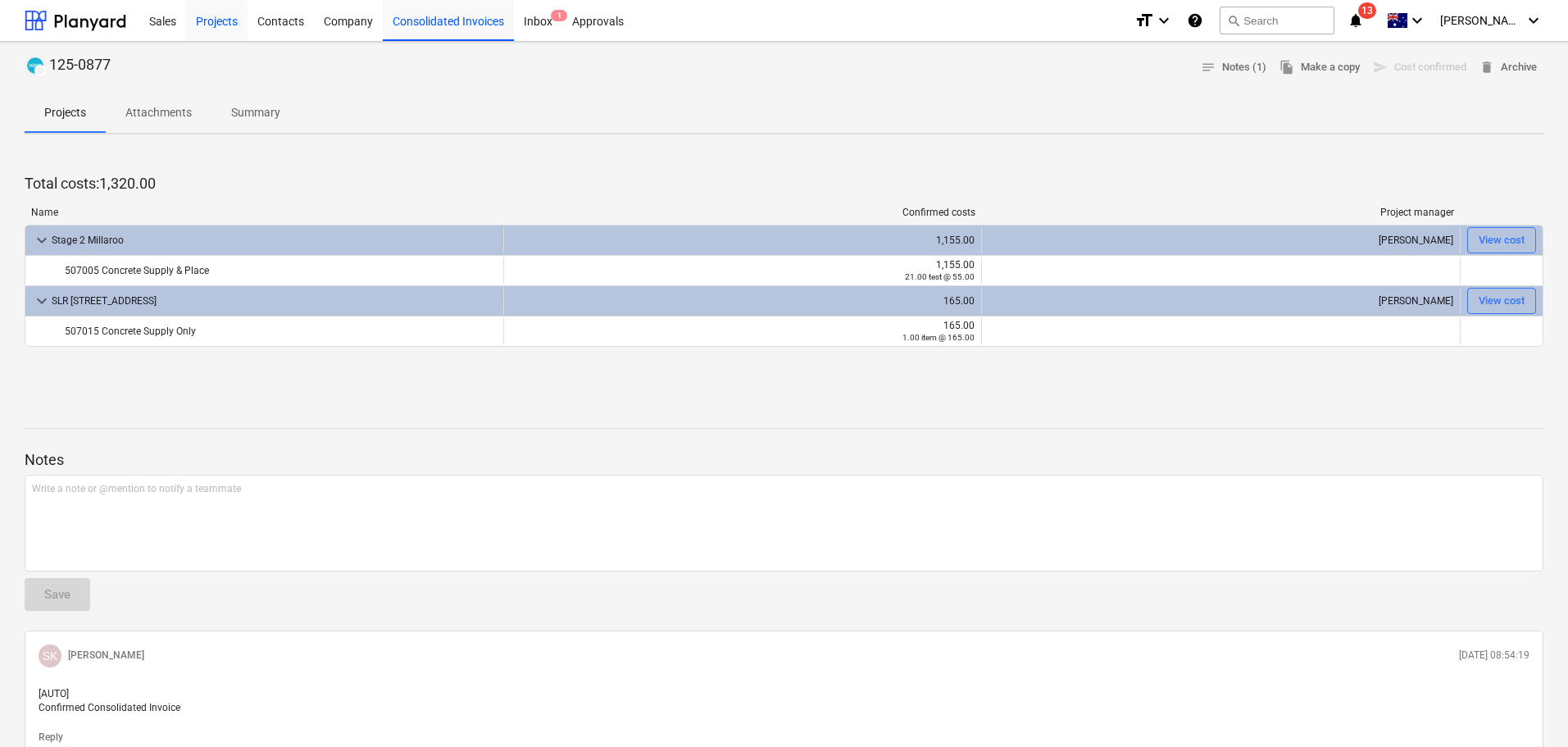
click at [214, 25] on div "Projects" at bounding box center [217, 20] width 61 height 42
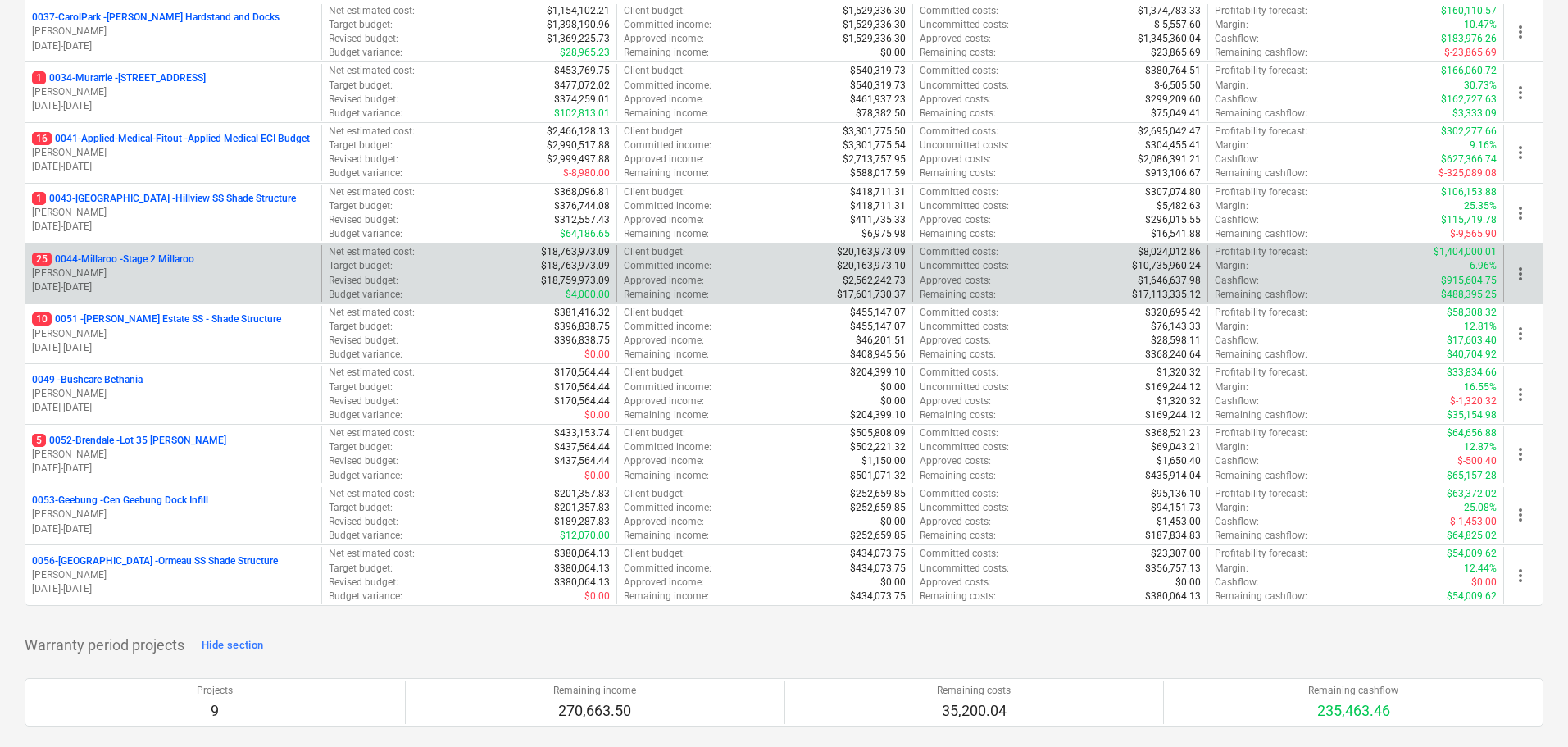
scroll to position [246, 0]
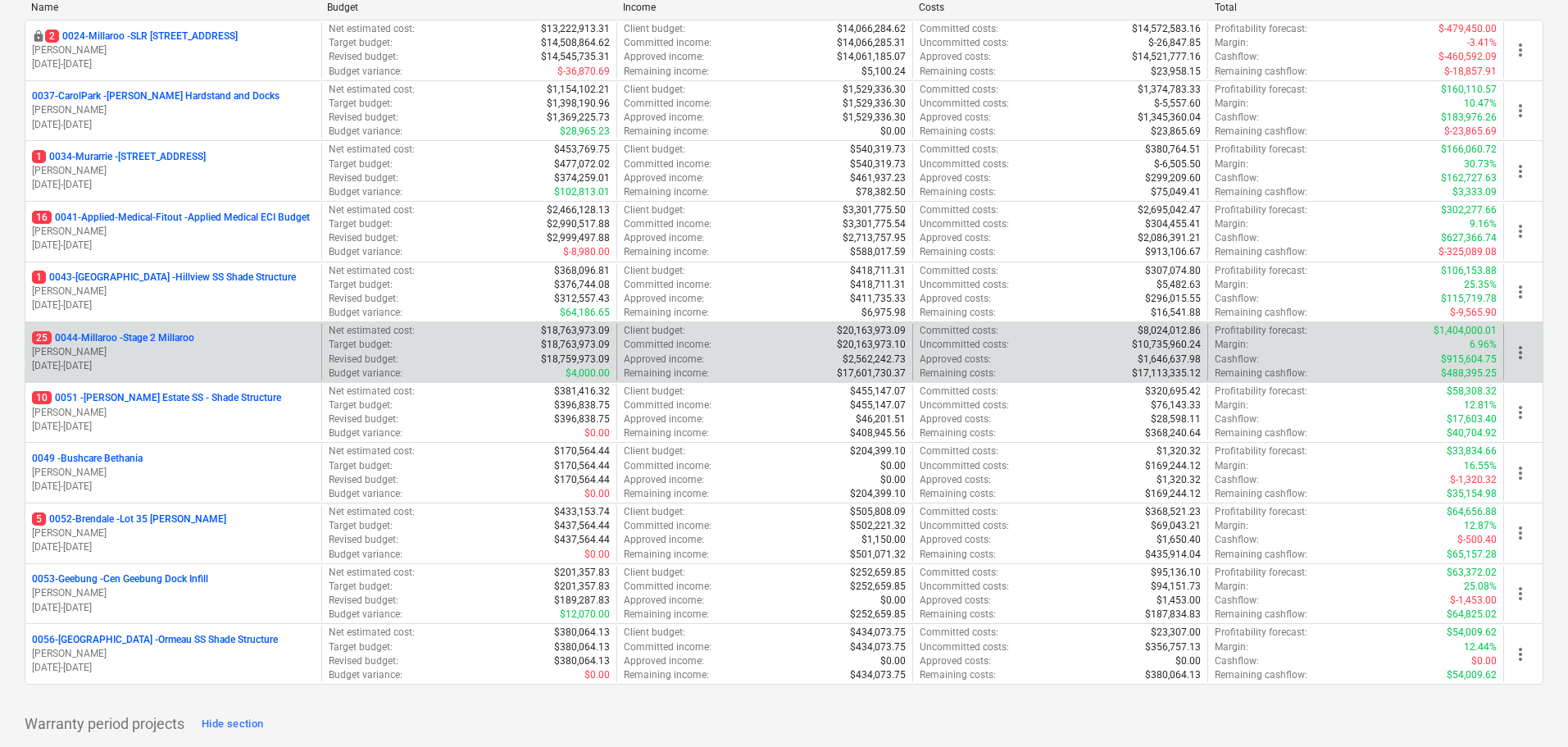
click at [161, 346] on p "B. Campbell" at bounding box center [172, 352] width 283 height 14
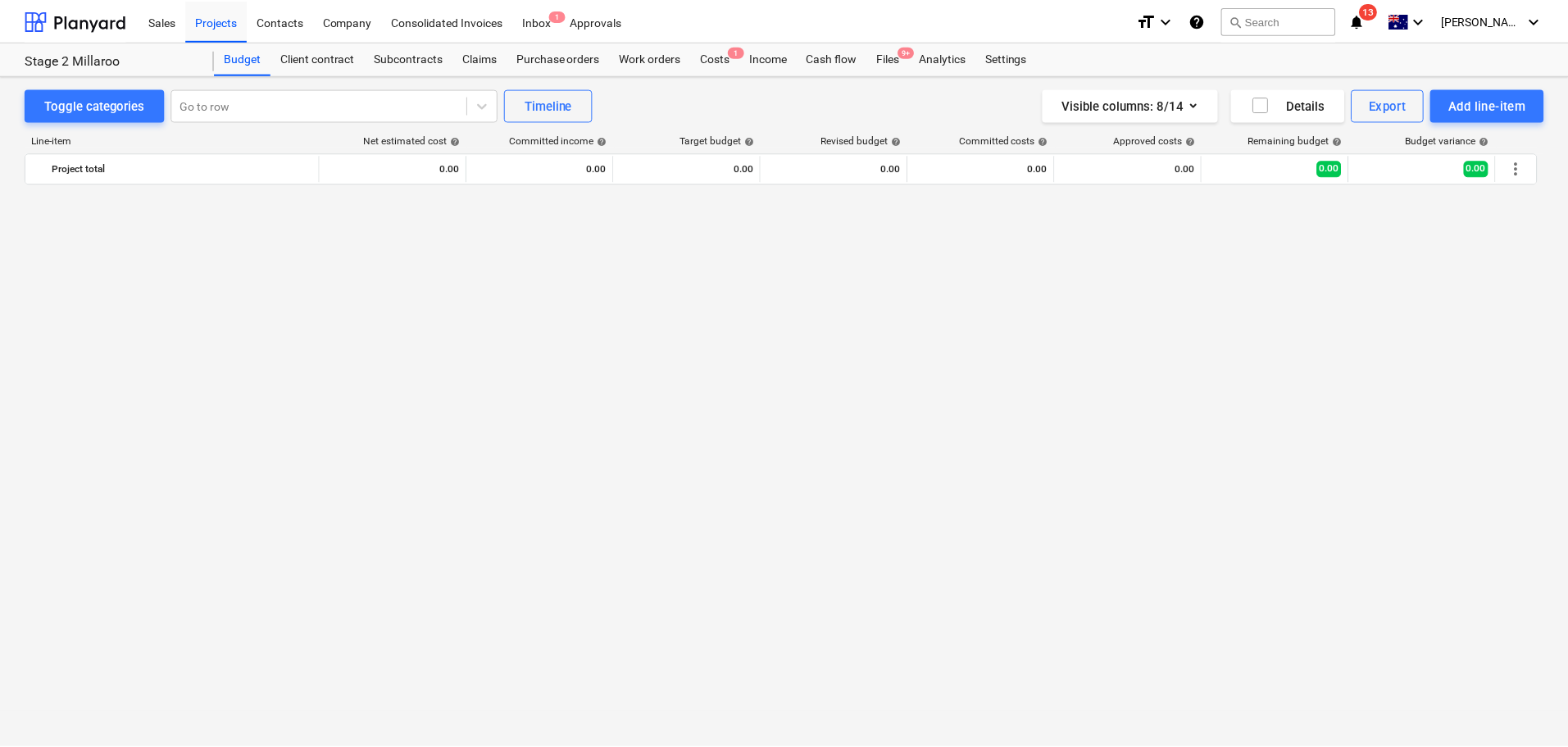
scroll to position [3093, 0]
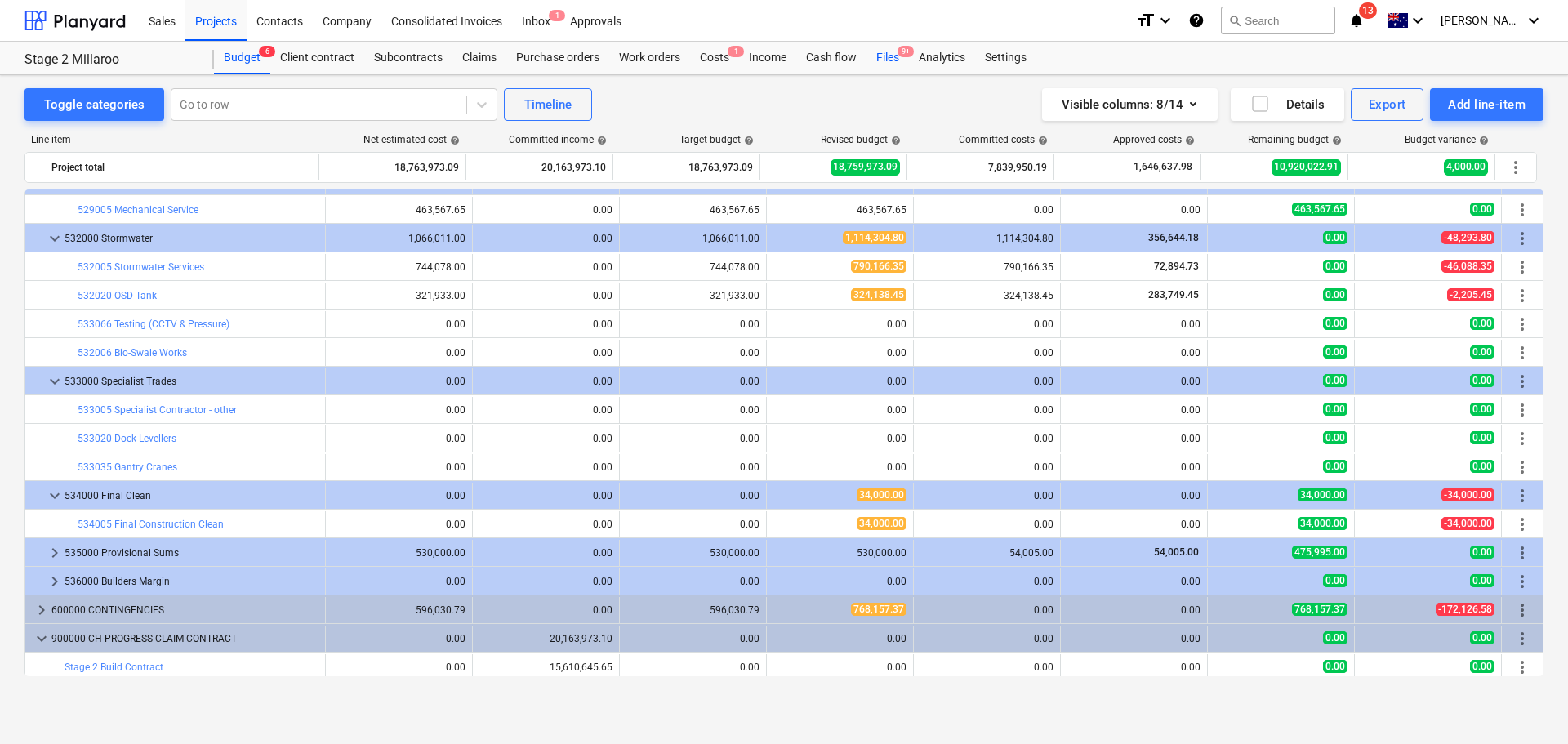
click at [902, 60] on div "Files 9+" at bounding box center [888, 58] width 43 height 32
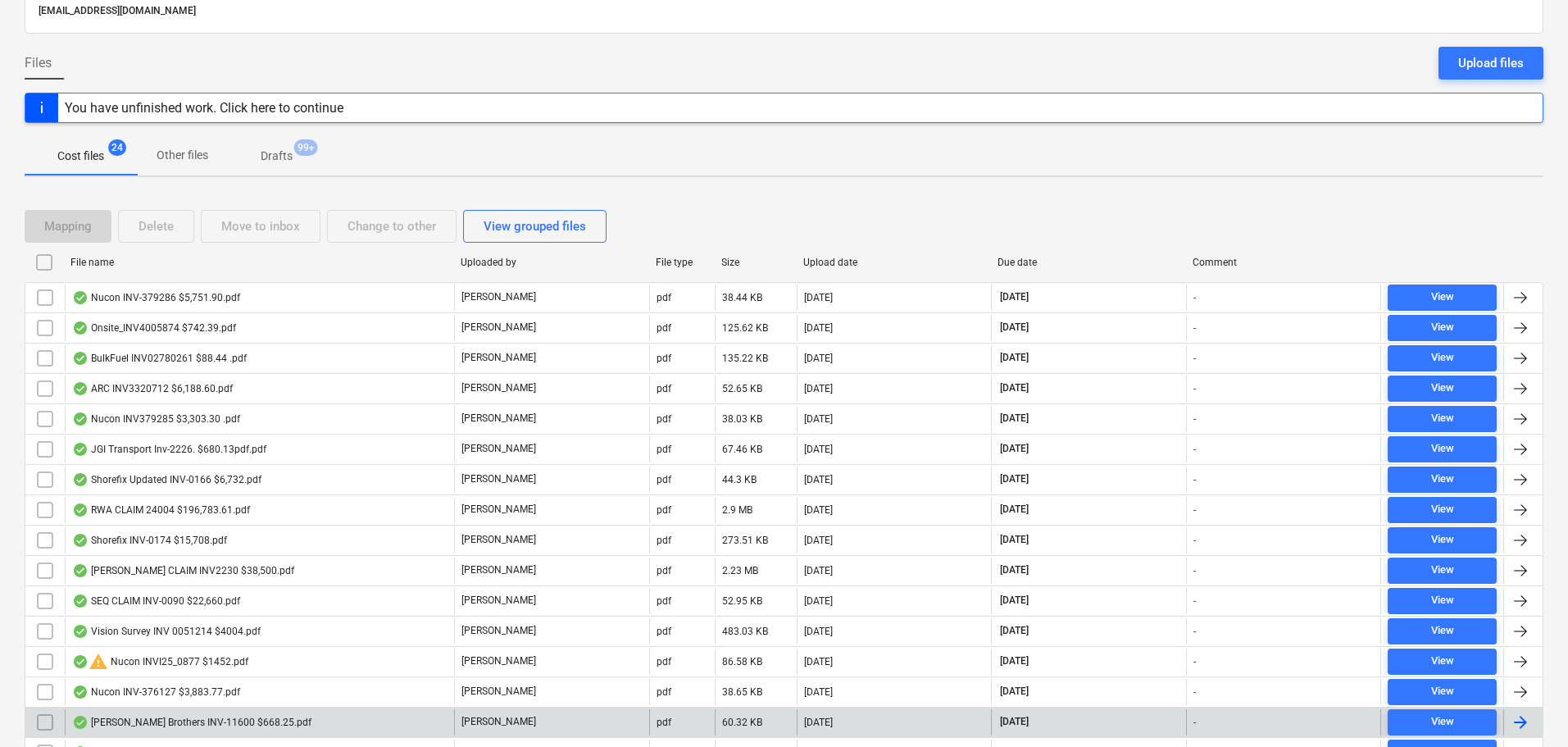
scroll to position [397, 0]
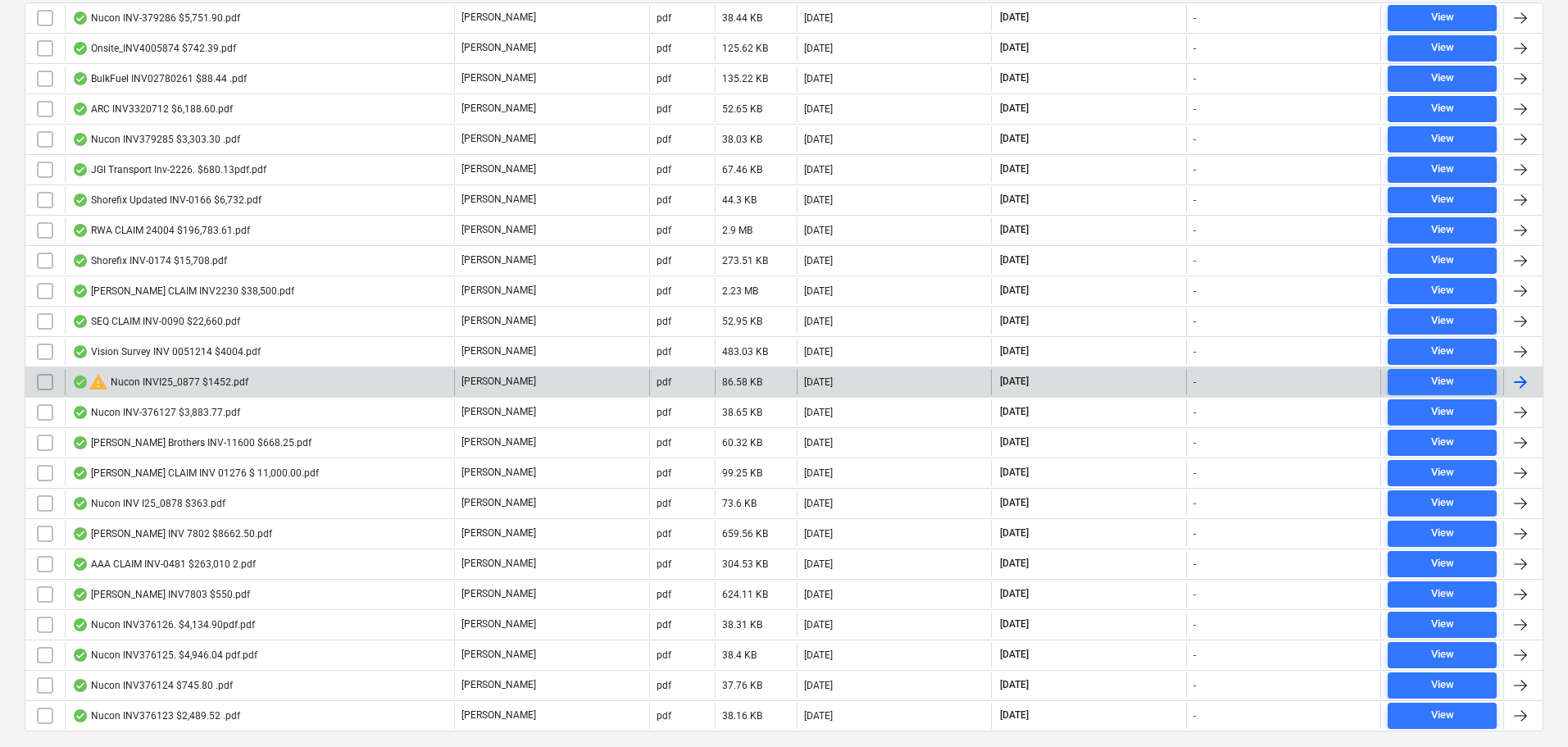
click at [153, 384] on div "warning Nucon INVI25_0877 $1452.pdf" at bounding box center [160, 382] width 176 height 20
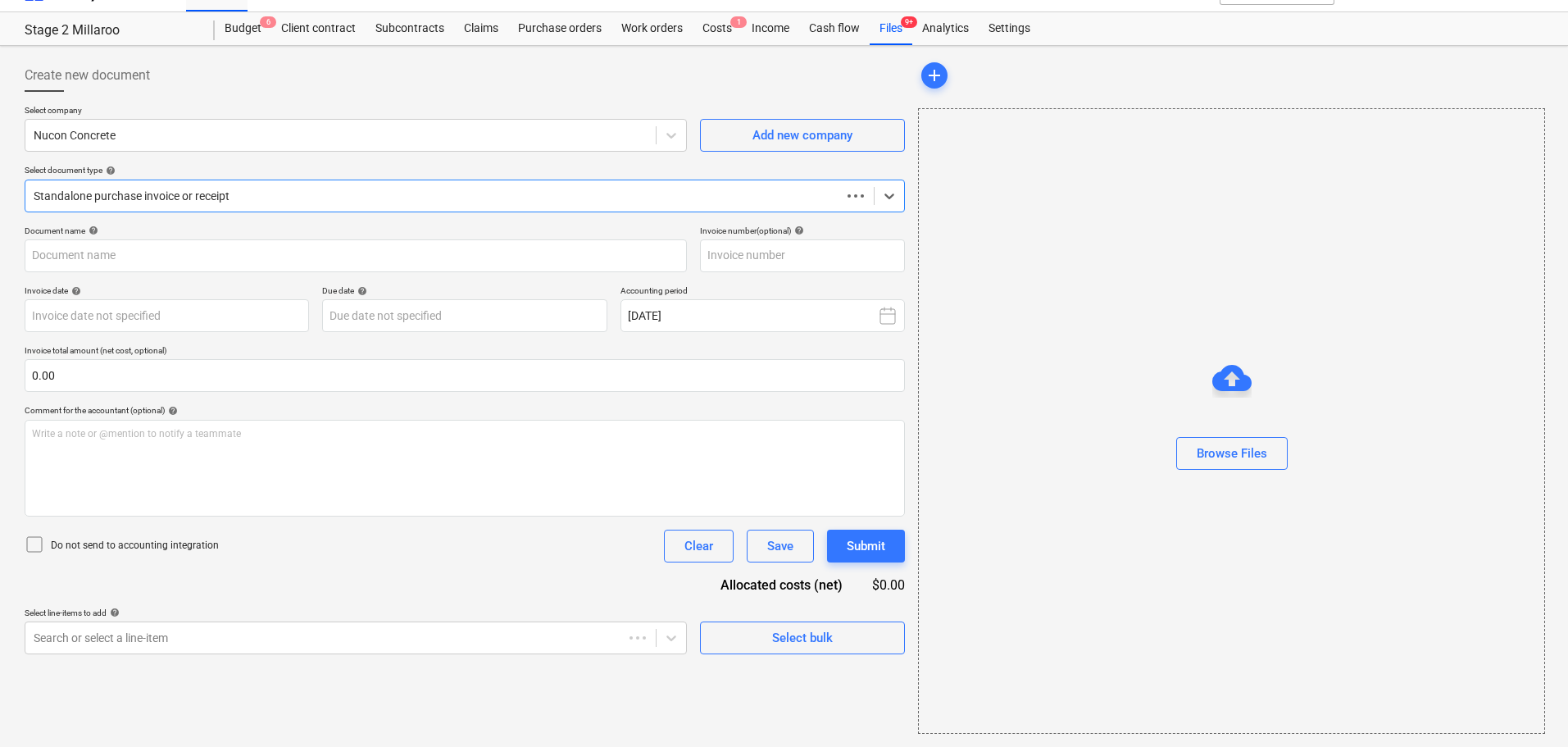
scroll to position [30, 0]
type input "125-0877"
type input "10 Sep 2025"
type input "30 Oct 2025"
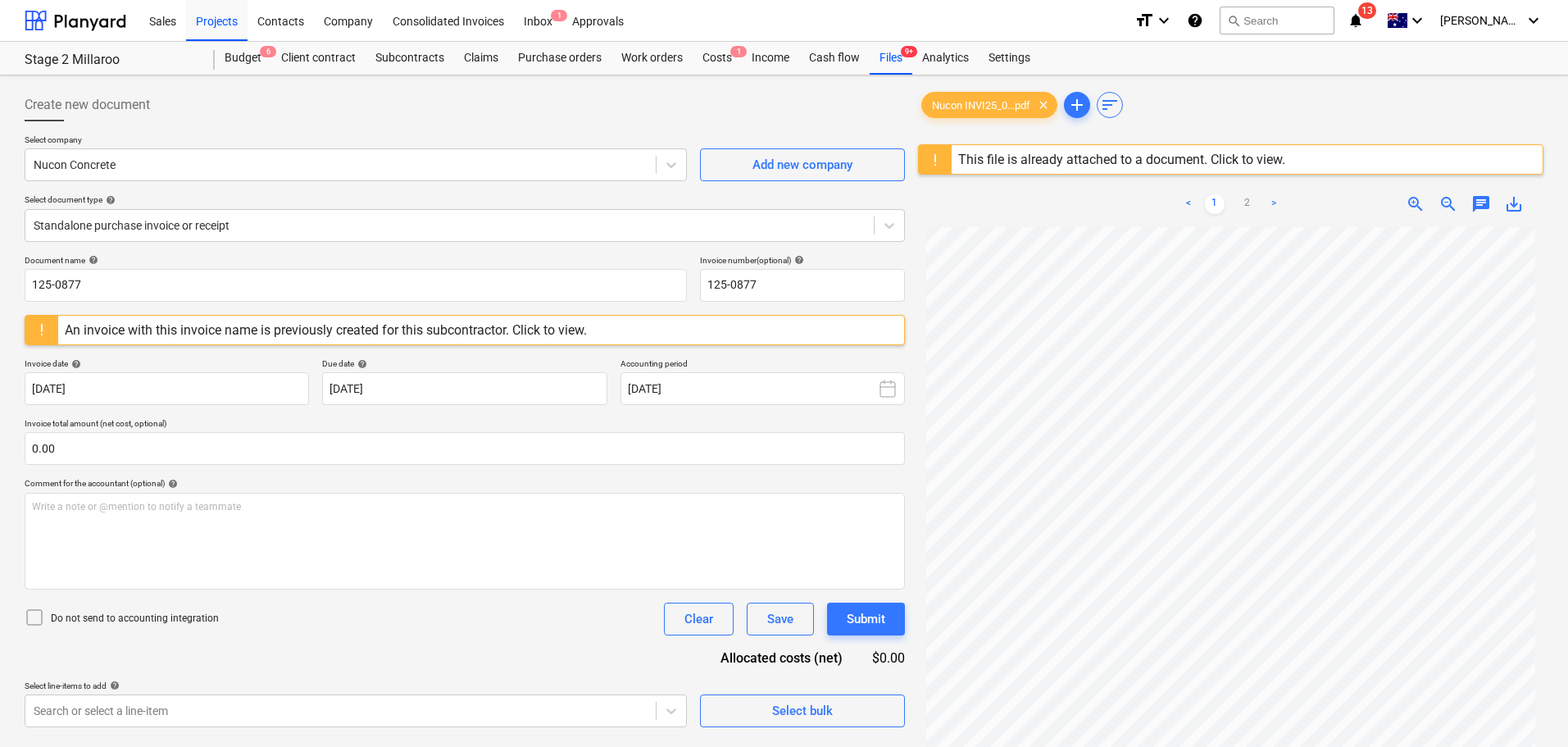
scroll to position [164, 0]
click at [1244, 204] on link "2" at bounding box center [1247, 204] width 20 height 20
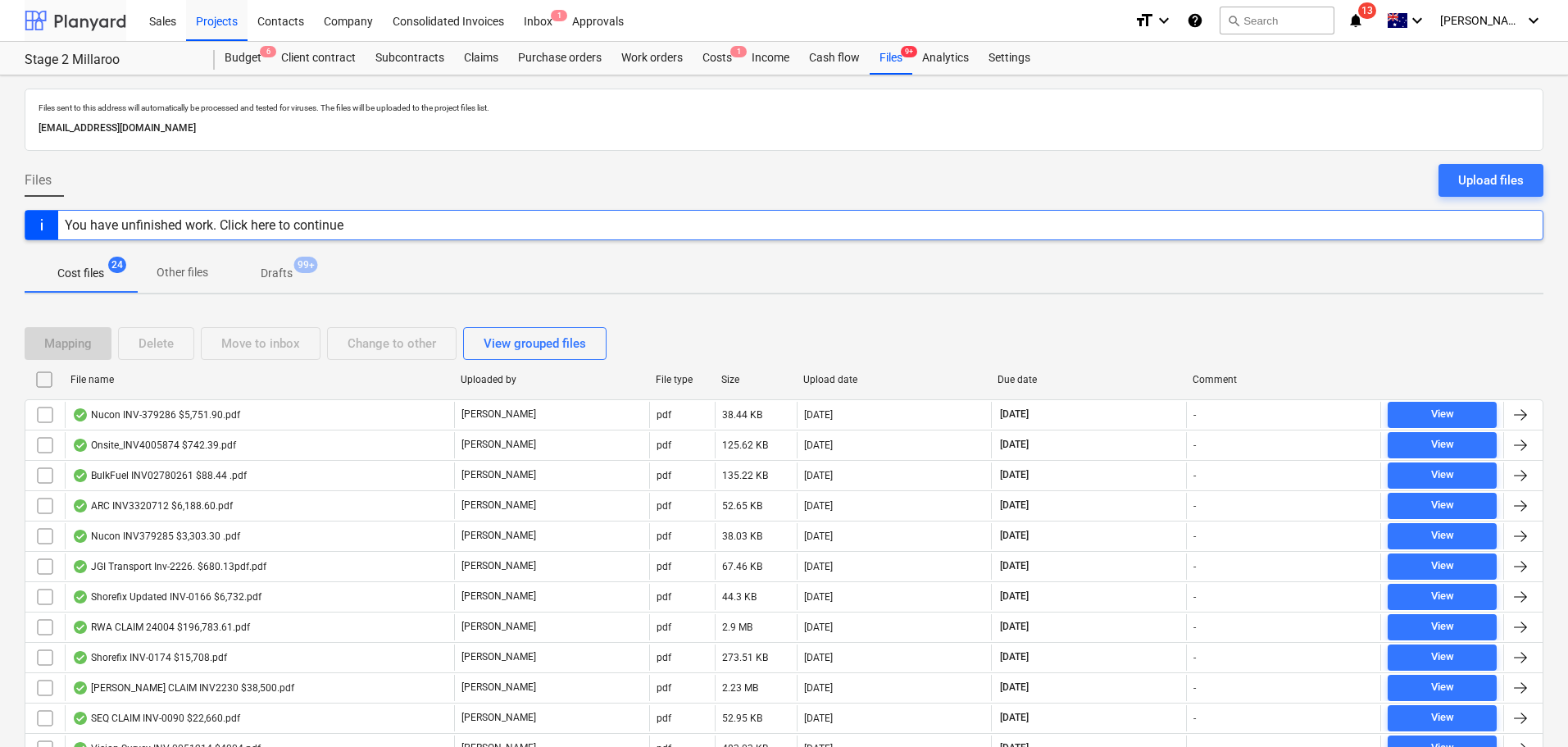
scroll to position [397, 0]
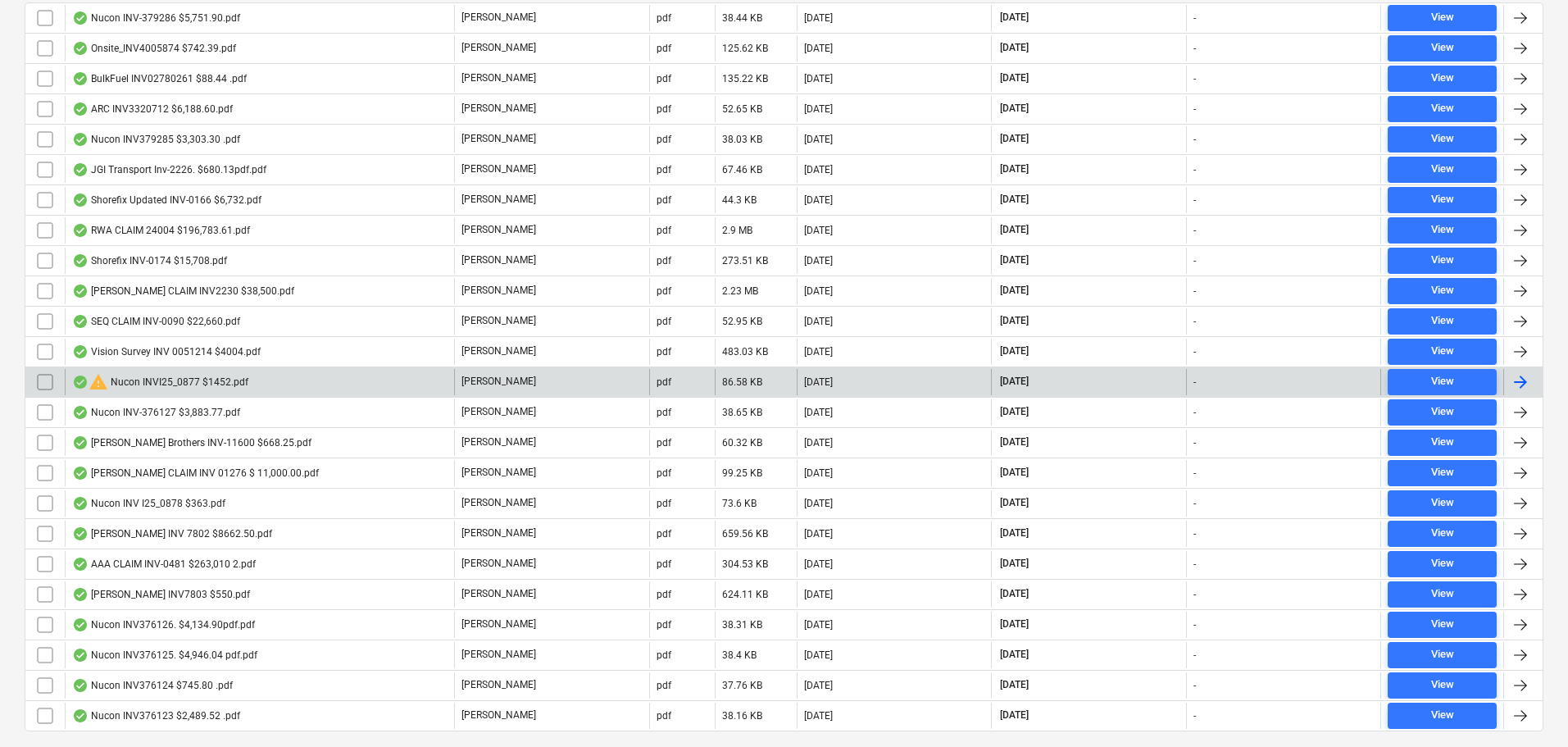
click at [176, 381] on div "warning Nucon INVI25_0877 $1452.pdf" at bounding box center [160, 382] width 176 height 20
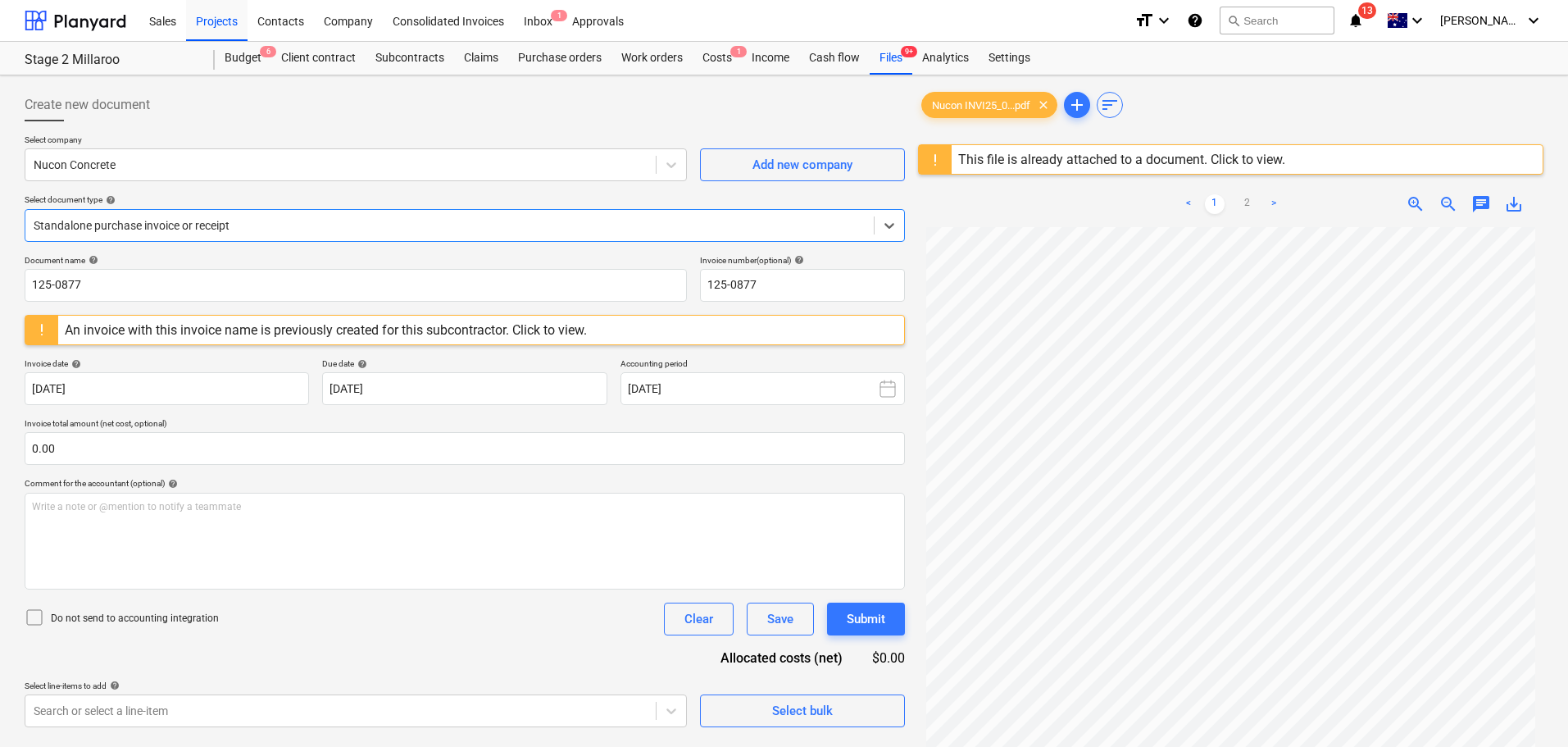
click at [1478, 199] on span "chat" at bounding box center [1480, 204] width 20 height 20
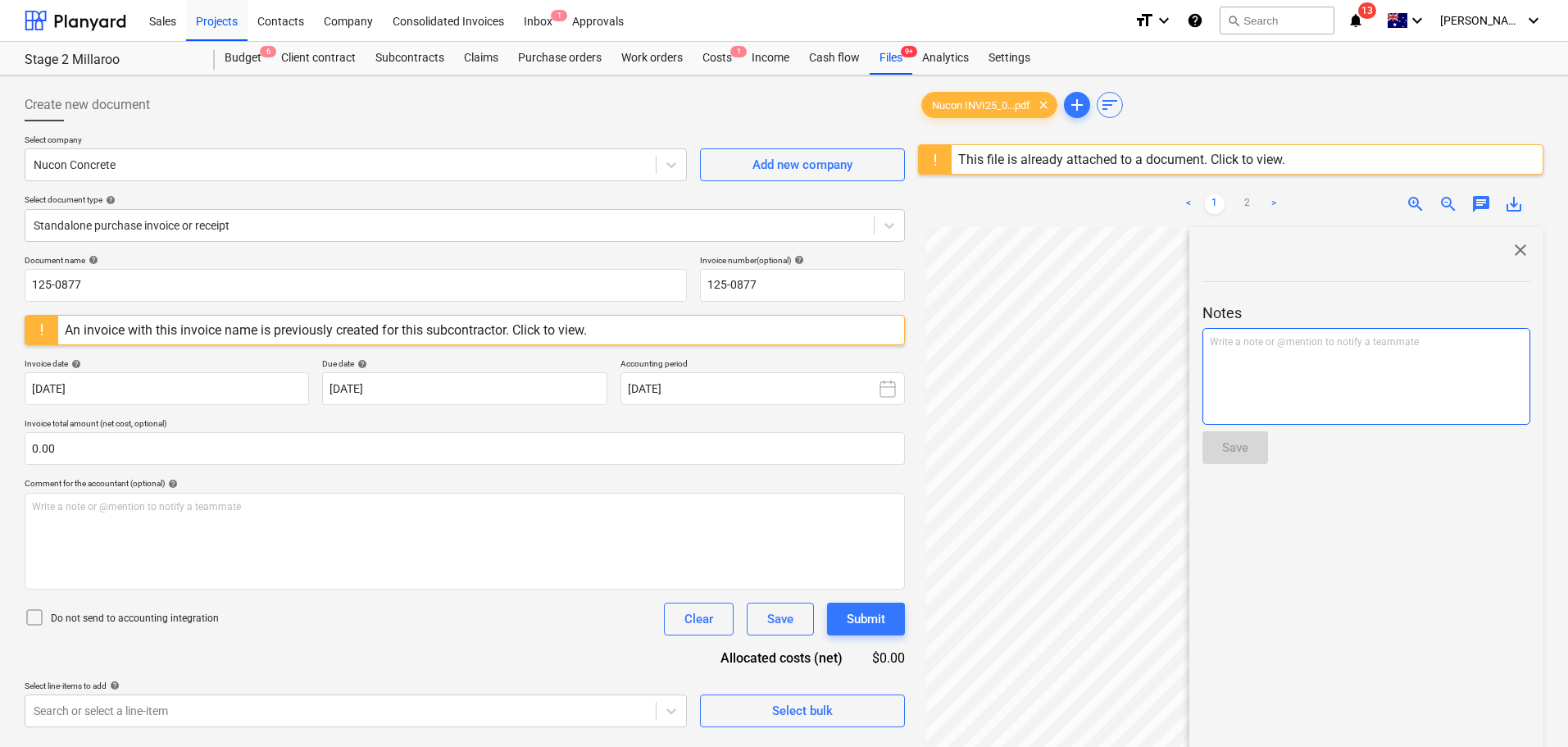
click at [1283, 365] on div "Write a note or @mention to notify a teammate ﻿" at bounding box center [1366, 376] width 328 height 96
click at [1239, 446] on div "Save" at bounding box center [1234, 447] width 26 height 21
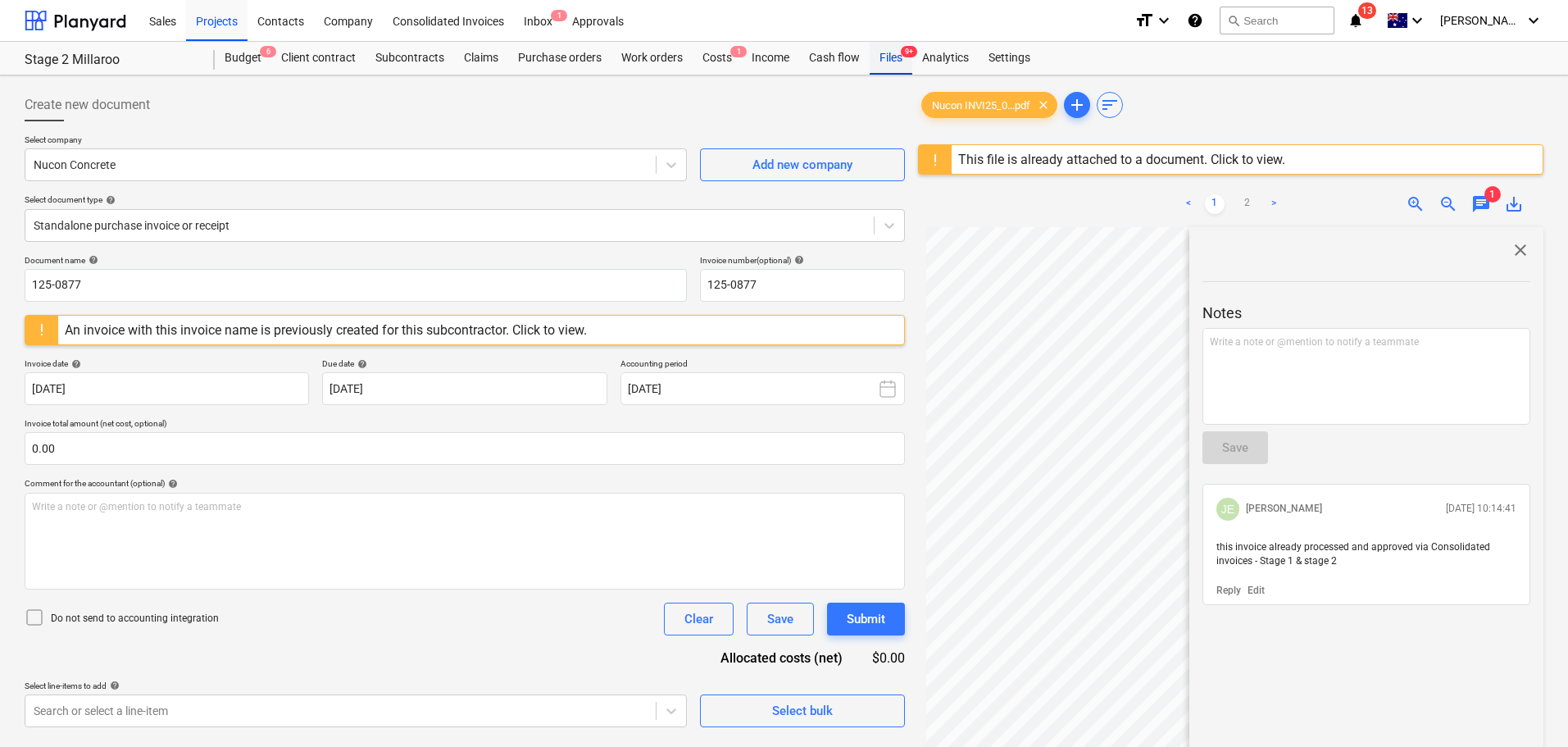
click at [894, 55] on div "Files 9+" at bounding box center [891, 58] width 43 height 32
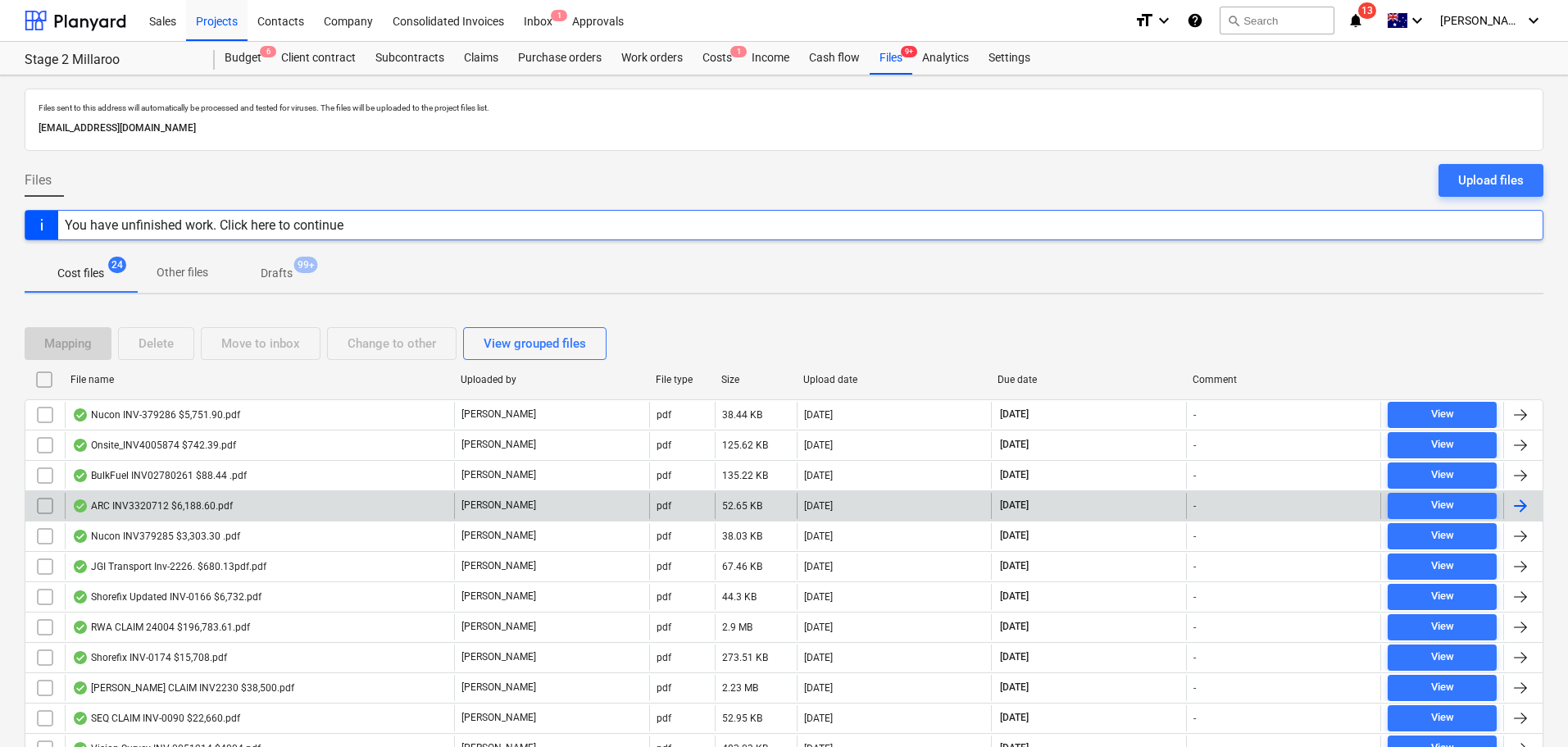
scroll to position [441, 0]
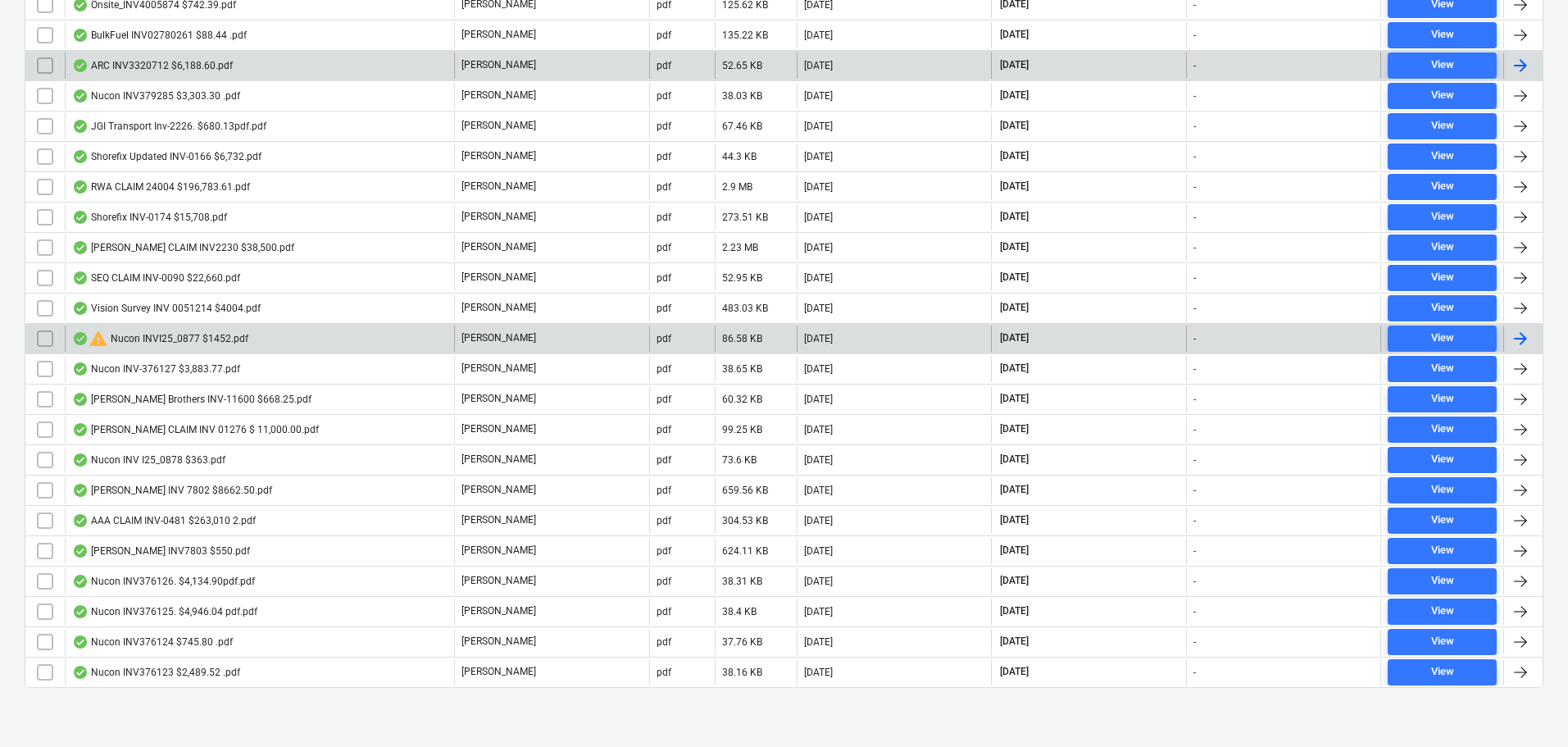
click at [51, 341] on input "checkbox" at bounding box center [44, 338] width 26 height 26
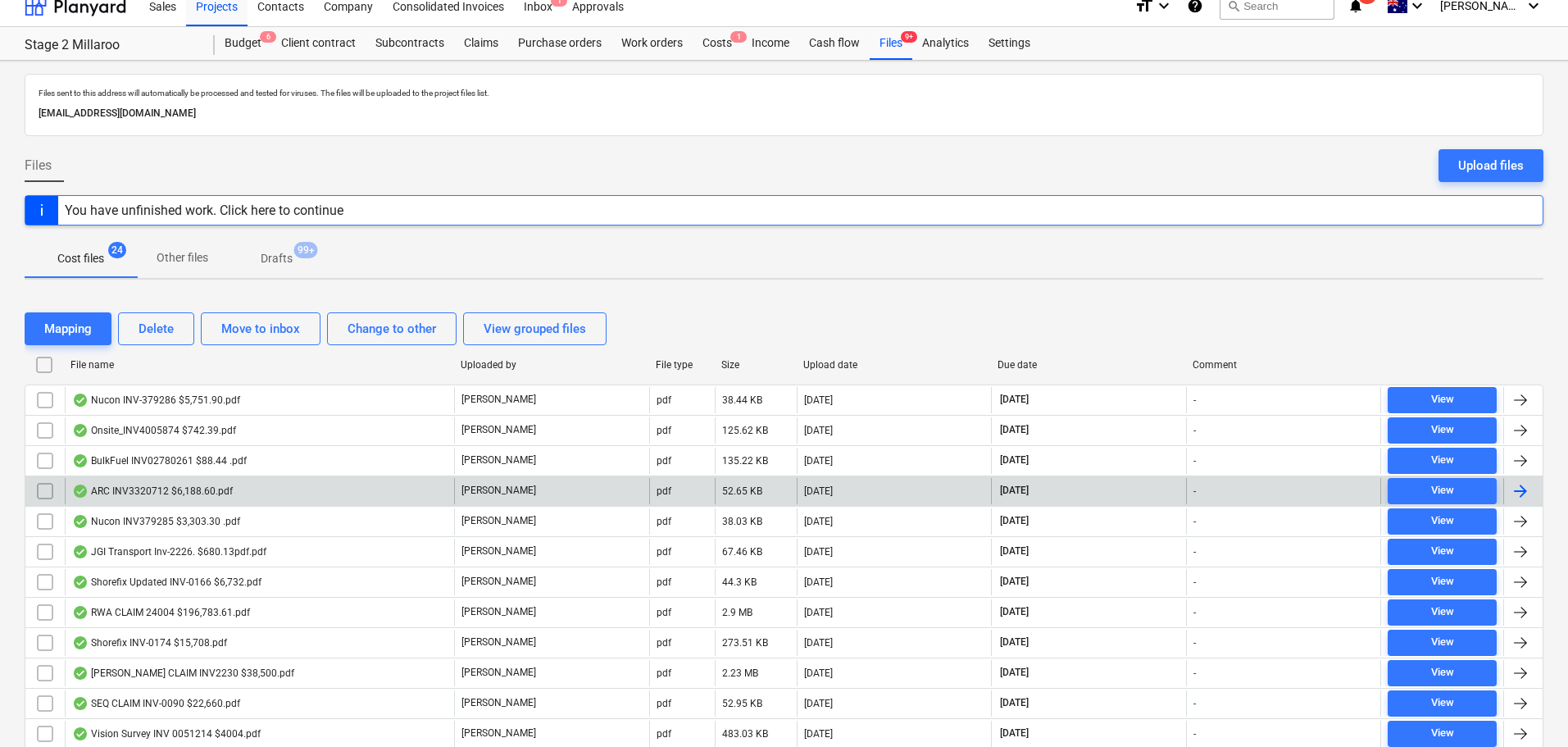
scroll to position [0, 0]
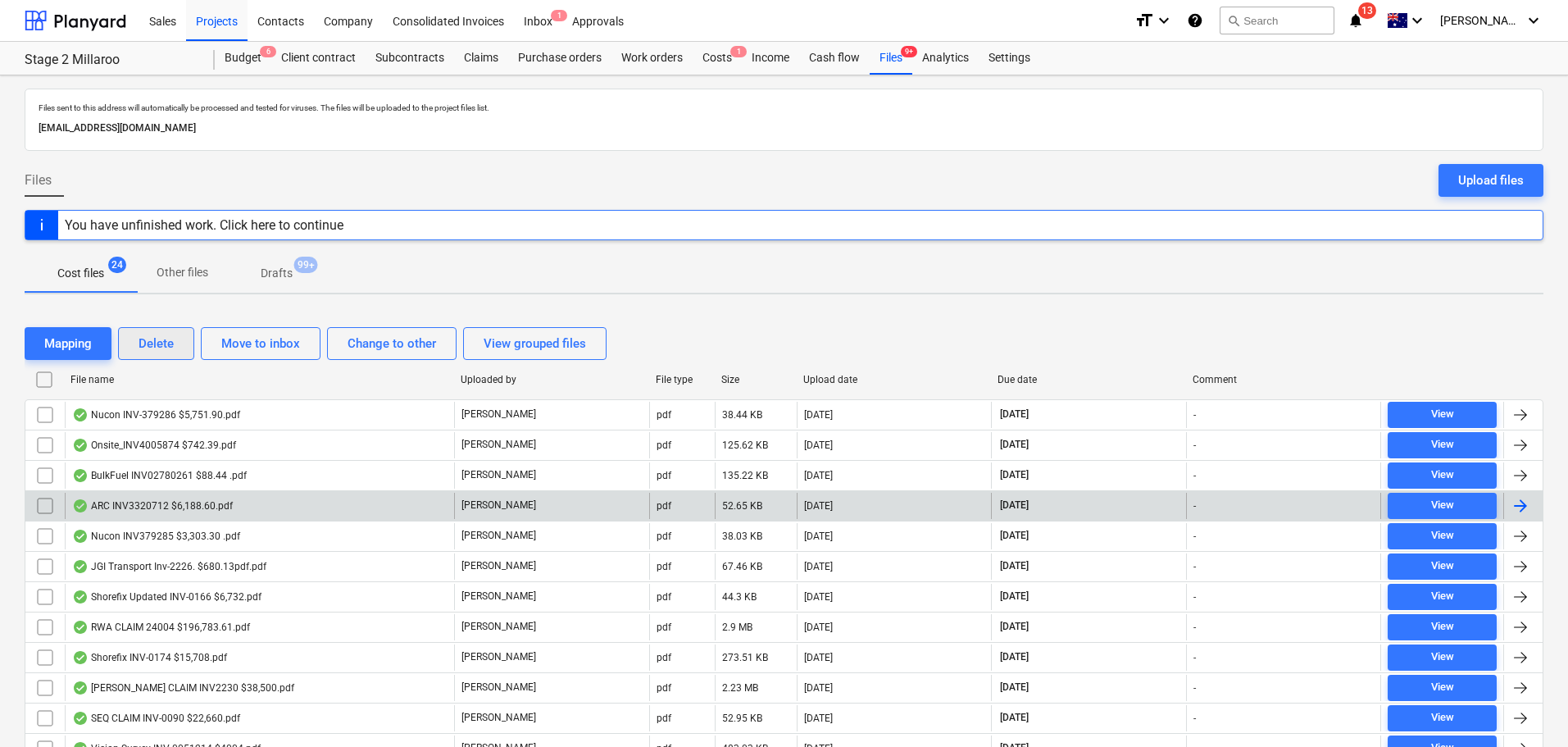
click at [154, 348] on div "Delete" at bounding box center [155, 343] width 35 height 21
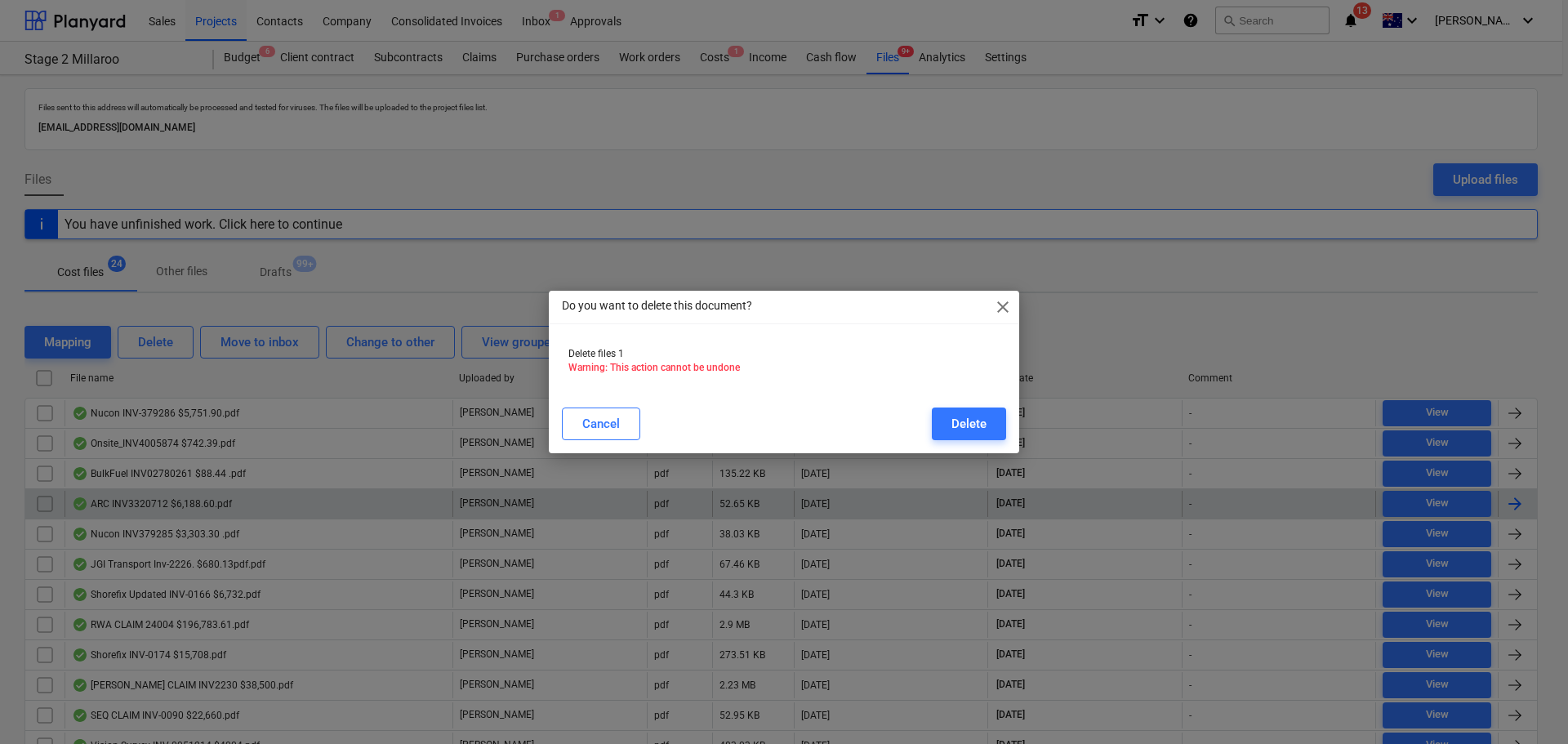
click at [955, 422] on div "Delete" at bounding box center [968, 423] width 35 height 21
